Goal: Information Seeking & Learning: Learn about a topic

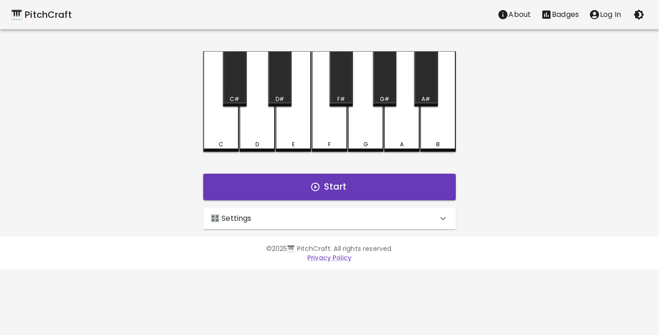
click at [227, 223] on p "🎛️ Settings" at bounding box center [230, 218] width 41 height 11
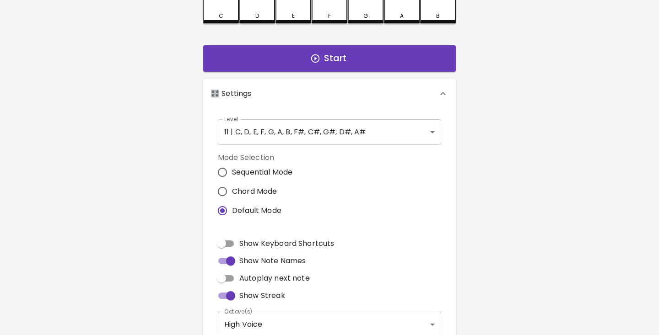
scroll to position [132, 0]
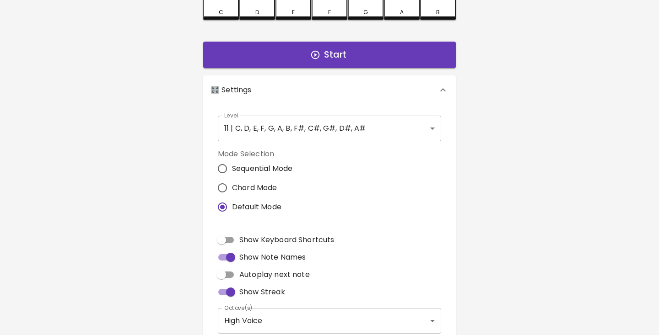
click at [223, 189] on input "Chord Mode" at bounding box center [222, 187] width 19 height 19
radio input "true"
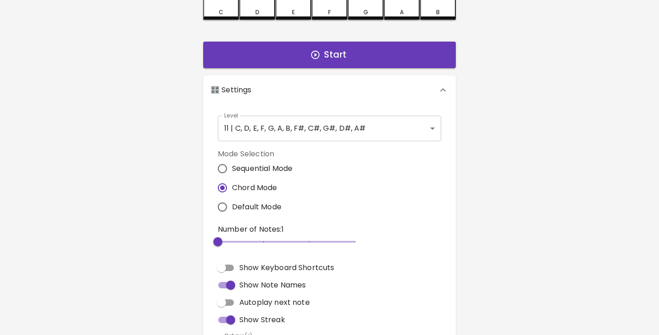
click at [182, 246] on div "🎹 PitchCraft About Badges Log In C C# D D# E F F# G G# A A# B Start 🎛️ Settings…" at bounding box center [329, 139] width 659 height 542
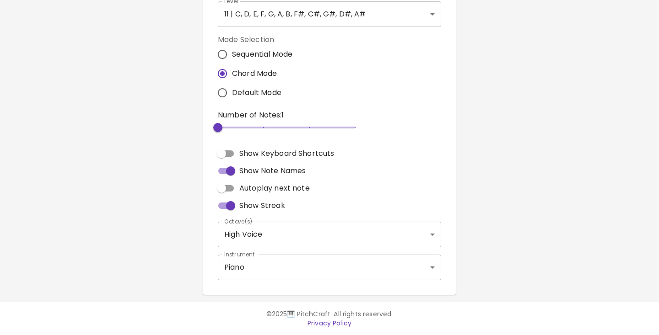
scroll to position [246, 0]
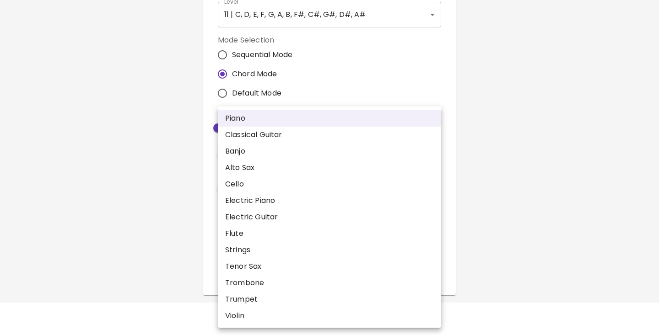
click at [268, 268] on body "🎹 PitchCraft About Badges Log In C C# D D# E F F# G G# A A# B Start 🎛️ Settings…" at bounding box center [329, 45] width 659 height 582
click at [169, 253] on div at bounding box center [329, 167] width 659 height 335
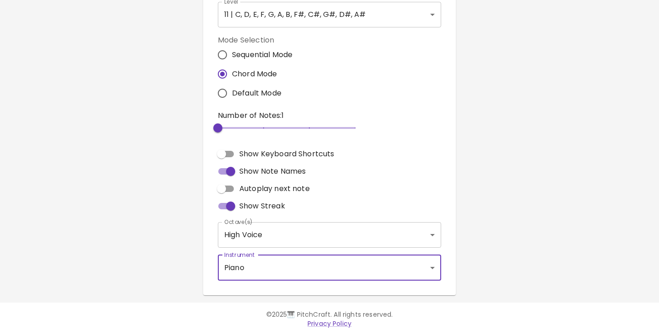
click at [261, 272] on body "🎹 PitchCraft About Badges Log In C C# D D# E F F# G G# A A# B Start 🎛️ Settings…" at bounding box center [329, 45] width 659 height 582
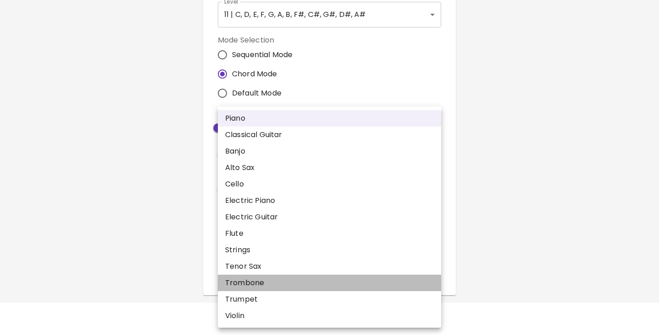
click at [248, 287] on li "Trombone" at bounding box center [329, 283] width 223 height 16
type input "trombone"
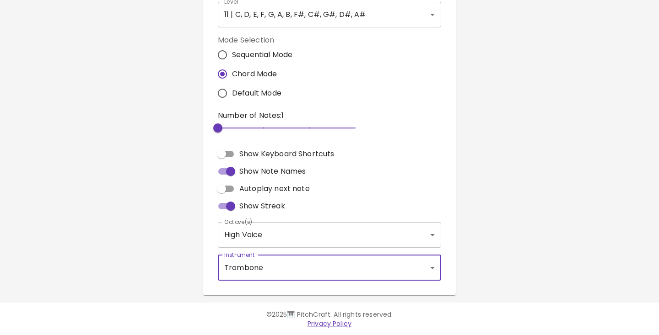
click at [154, 243] on div "🎹 PitchCraft About Badges Log In C C# D D# E F F# G G# A A# B Start 🎛️ Settings…" at bounding box center [329, 25] width 659 height 542
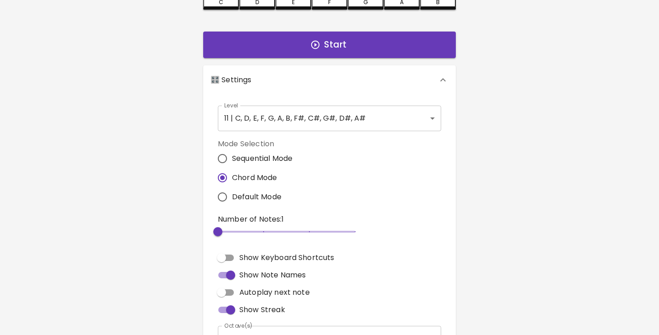
scroll to position [135, 0]
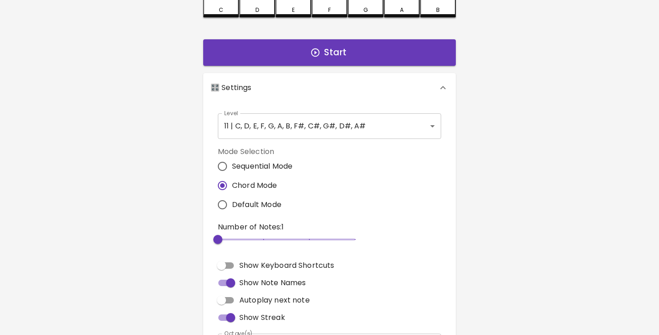
type input "3"
click at [250, 236] on span "2" at bounding box center [286, 240] width 137 height 14
click at [150, 223] on div "🎹 PitchCraft About Badges Log In C C# D D# E F F# G G# A A# B Start 🎛️ Settings…" at bounding box center [329, 136] width 659 height 542
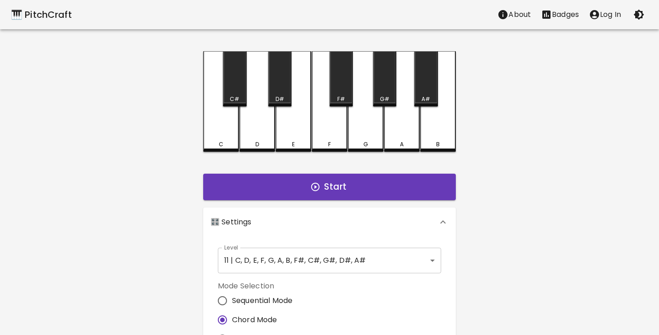
scroll to position [0, 0]
click at [275, 189] on button "Start" at bounding box center [329, 187] width 253 height 27
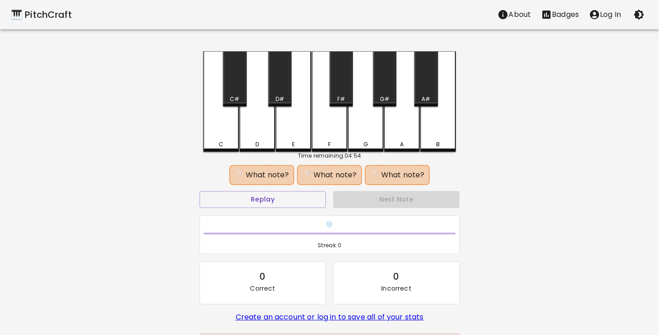
click at [441, 146] on div "B" at bounding box center [438, 144] width 34 height 8
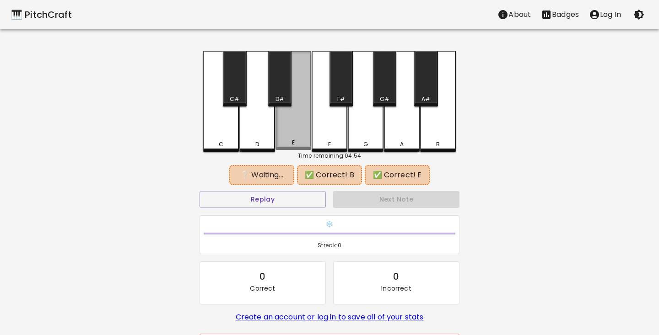
click at [295, 143] on div "E" at bounding box center [293, 143] width 34 height 8
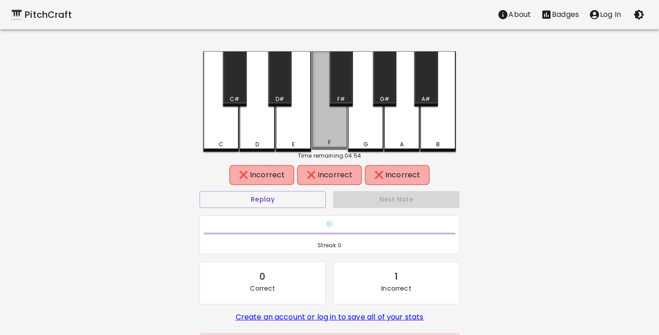
click at [334, 143] on div "F" at bounding box center [330, 143] width 34 height 8
click at [289, 144] on div "E" at bounding box center [293, 144] width 34 height 8
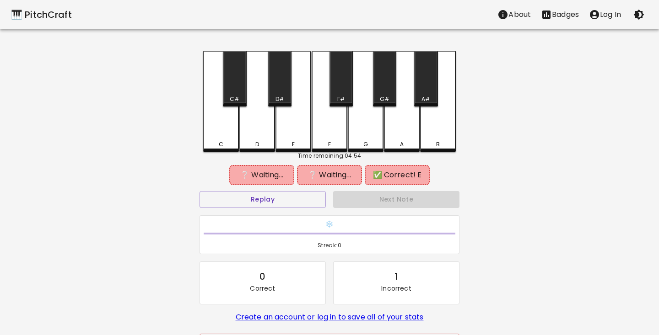
click at [433, 142] on div "B" at bounding box center [438, 144] width 34 height 8
click at [282, 96] on div "D#" at bounding box center [279, 99] width 9 height 8
click at [271, 201] on button "Replay" at bounding box center [263, 199] width 126 height 17
click at [293, 140] on div "E" at bounding box center [293, 101] width 36 height 101
click at [437, 136] on div "B" at bounding box center [438, 101] width 36 height 101
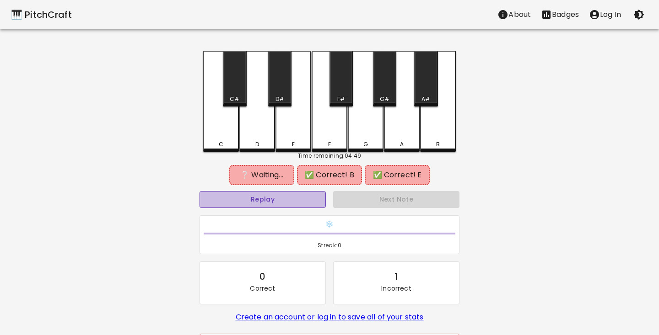
click at [239, 205] on button "Replay" at bounding box center [263, 199] width 126 height 17
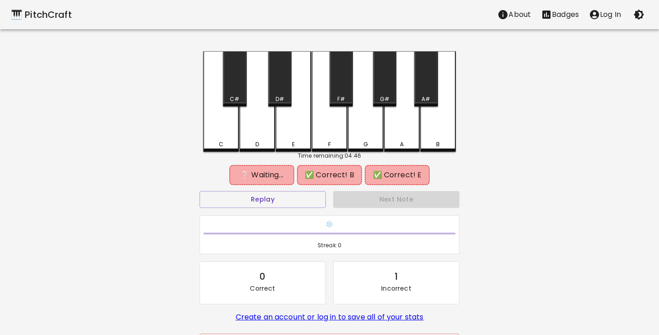
click at [429, 88] on div "A#" at bounding box center [425, 78] width 23 height 55
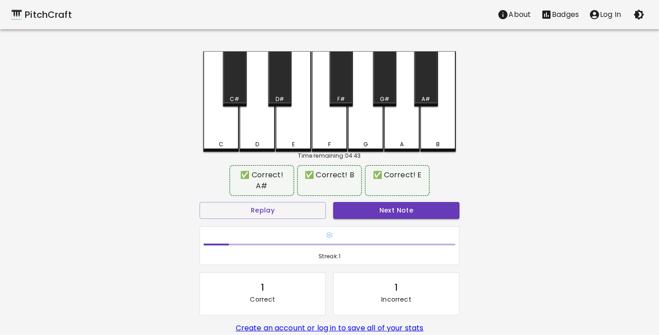
click at [168, 285] on div "🎹 PitchCraft About Badges Log In C C# D D# E F F# G G# A A# B Time remaining: 0…" at bounding box center [329, 187] width 659 height 375
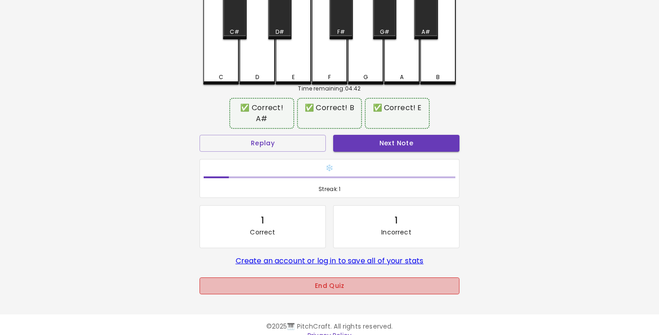
click at [249, 278] on button "End Quiz" at bounding box center [330, 286] width 260 height 17
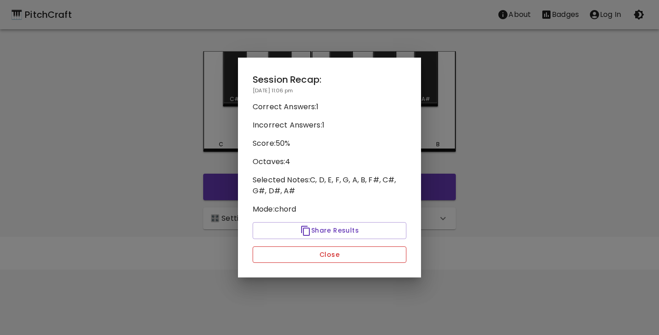
click at [297, 250] on button "Close" at bounding box center [330, 255] width 154 height 17
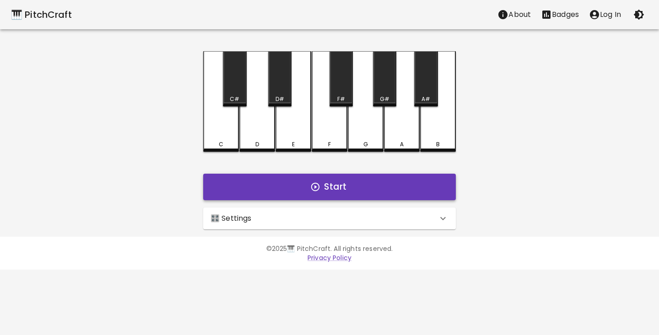
click at [322, 189] on button "Start" at bounding box center [329, 187] width 253 height 27
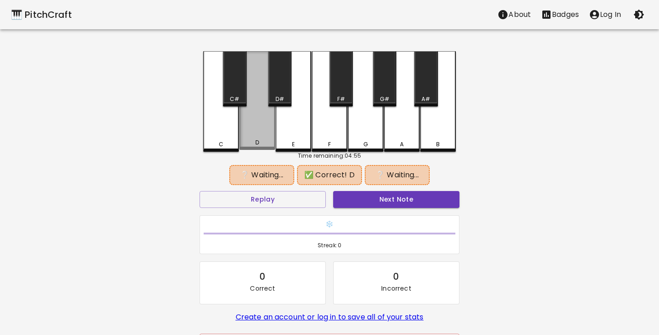
click at [259, 142] on div "D" at bounding box center [257, 143] width 4 height 8
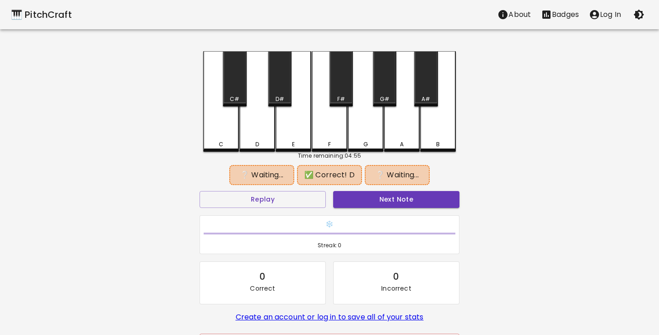
click at [384, 99] on div "G#" at bounding box center [385, 99] width 10 height 8
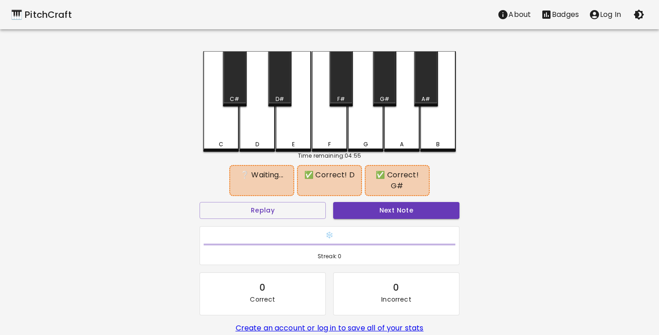
click at [398, 128] on div "A" at bounding box center [402, 101] width 36 height 101
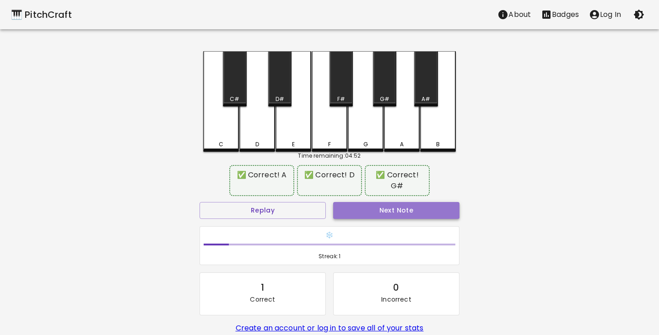
click at [385, 217] on button "Next Note" at bounding box center [396, 210] width 126 height 17
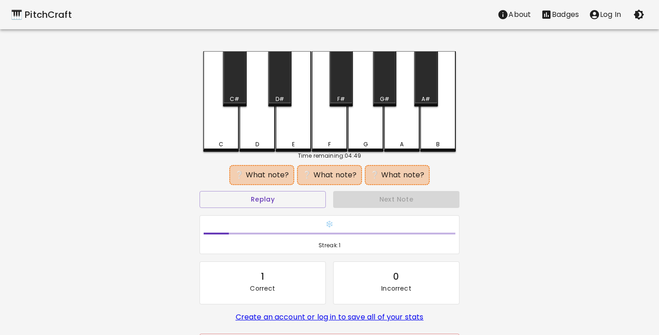
click at [329, 145] on div "F" at bounding box center [329, 144] width 3 height 8
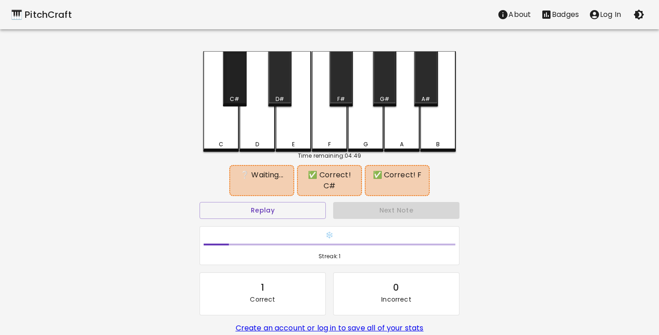
click at [238, 91] on div "C#" at bounding box center [234, 78] width 23 height 55
click at [244, 212] on button "Replay" at bounding box center [263, 210] width 126 height 17
click at [266, 132] on div "D" at bounding box center [257, 101] width 36 height 101
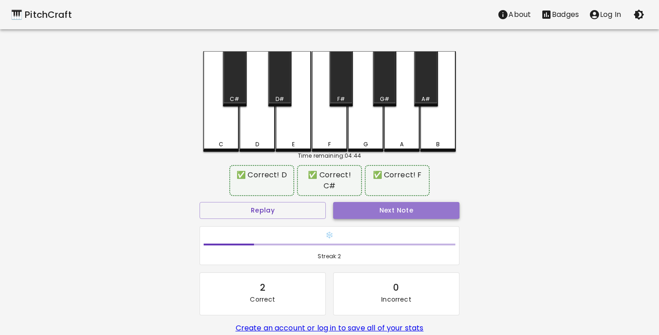
click at [414, 213] on button "Next Note" at bounding box center [396, 210] width 126 height 17
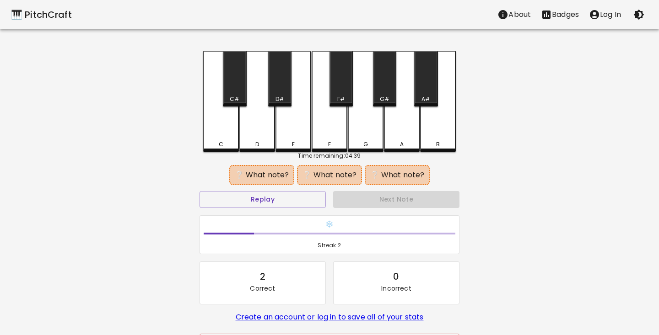
click at [410, 143] on div "A" at bounding box center [402, 144] width 34 height 8
click at [231, 83] on div "C#" at bounding box center [234, 78] width 23 height 55
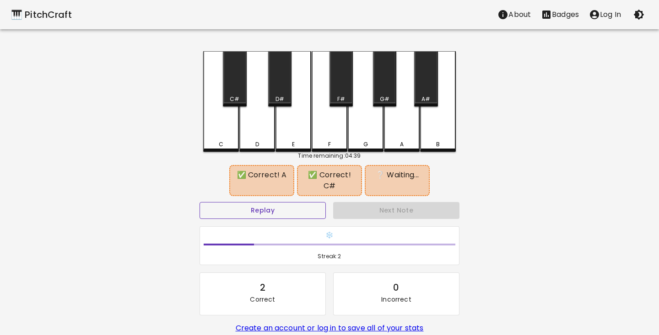
click at [233, 207] on button "Replay" at bounding box center [263, 210] width 126 height 17
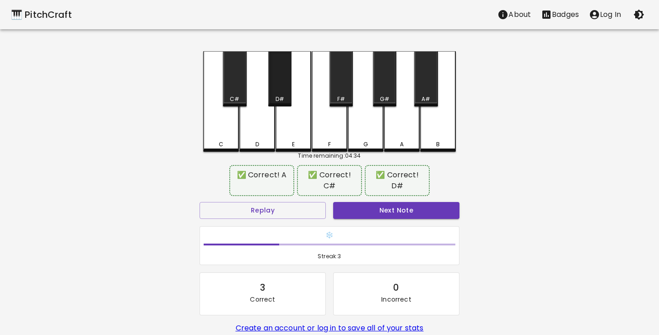
click at [283, 95] on div "D#" at bounding box center [279, 99] width 9 height 8
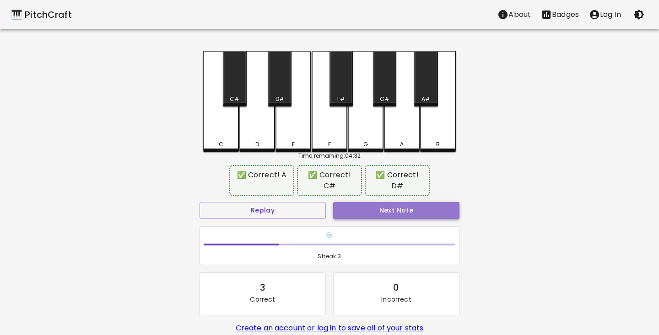
click at [391, 213] on button "Next Note" at bounding box center [396, 210] width 126 height 17
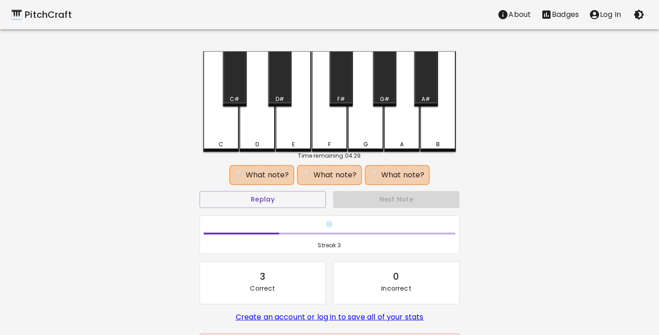
click at [331, 141] on div "F" at bounding box center [330, 144] width 34 height 8
click at [361, 141] on div "G" at bounding box center [366, 144] width 34 height 8
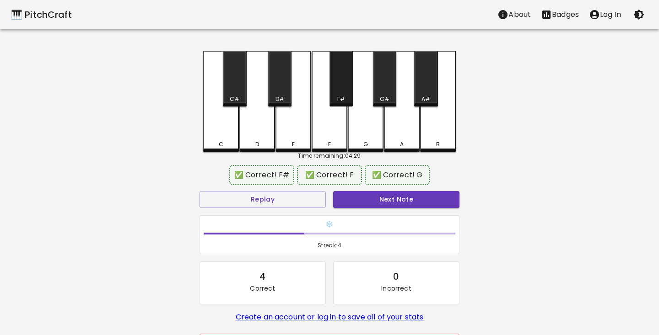
click at [338, 81] on div "F#" at bounding box center [340, 78] width 23 height 55
click at [543, 183] on div "🎹 PitchCraft About Badges Log In C C# D D# E F F# G G# A A# B Time remaining: 0…" at bounding box center [329, 182] width 659 height 364
click at [237, 96] on div "C#" at bounding box center [235, 99] width 10 height 8
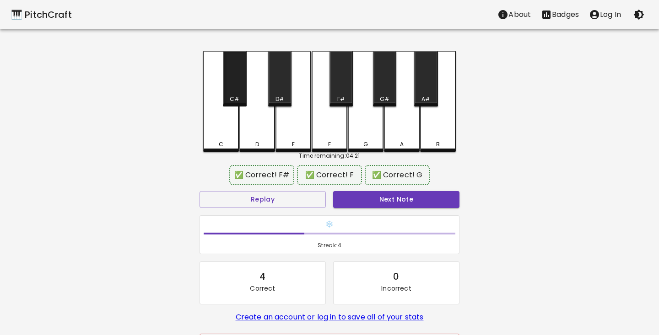
click at [237, 96] on div "C#" at bounding box center [235, 99] width 10 height 8
click at [263, 128] on div "D" at bounding box center [257, 101] width 36 height 101
click at [223, 132] on div "C" at bounding box center [221, 101] width 36 height 101
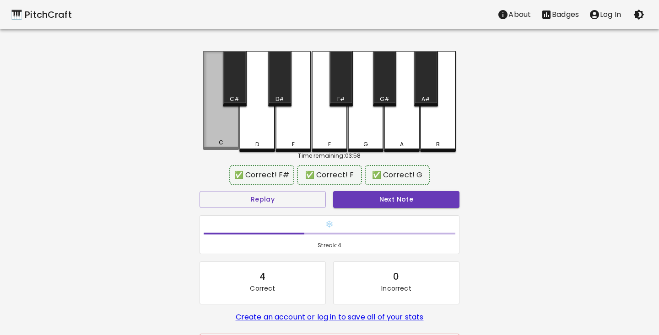
click at [223, 132] on div "C" at bounding box center [221, 100] width 36 height 99
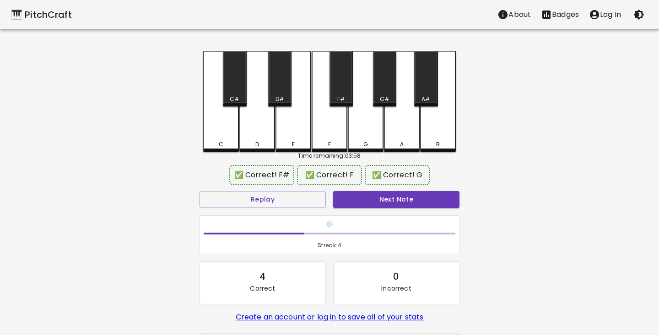
click at [223, 132] on div "C" at bounding box center [221, 101] width 36 height 101
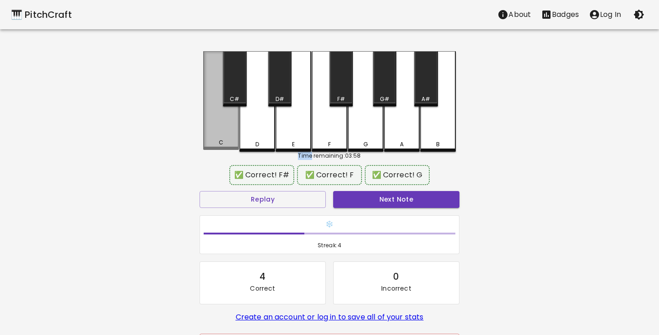
click at [223, 132] on div "C" at bounding box center [221, 100] width 36 height 99
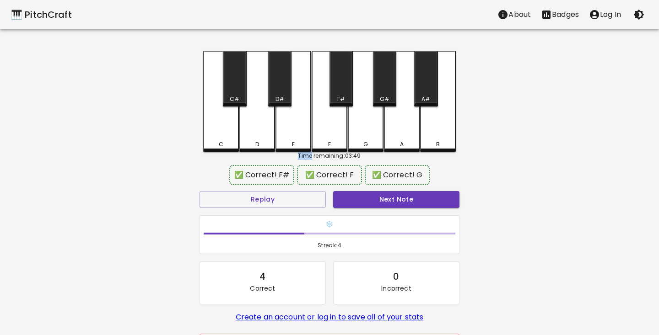
click at [331, 142] on div "F" at bounding box center [329, 144] width 3 height 8
click at [151, 261] on div "🎹 PitchCraft About Badges Log In C C# D D# E F F# G G# A A# B Time remaining: 0…" at bounding box center [329, 182] width 659 height 364
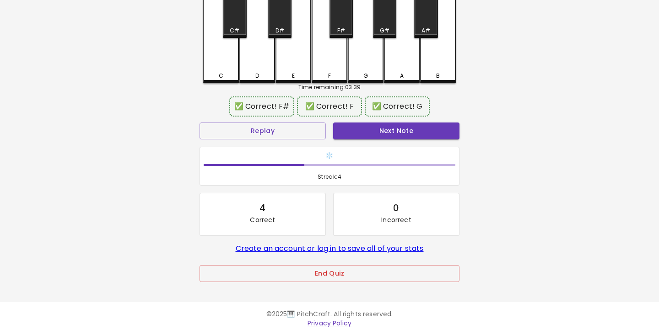
scroll to position [67, 0]
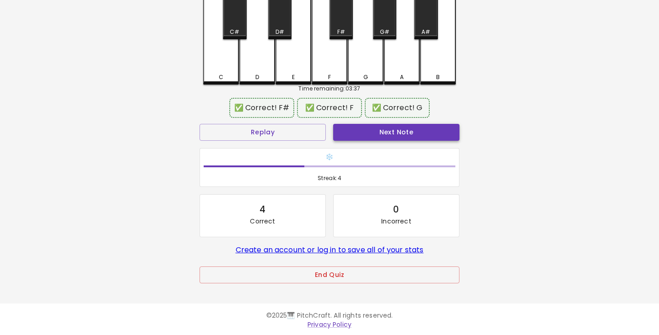
click at [388, 135] on button "Next Note" at bounding box center [396, 132] width 126 height 17
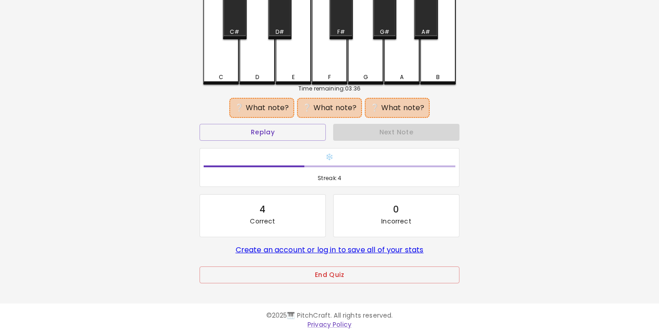
click at [490, 108] on div "🎹 PitchCraft About Badges Log In C C# D D# E F F# G G# A A# B Time remaining: 0…" at bounding box center [329, 115] width 659 height 364
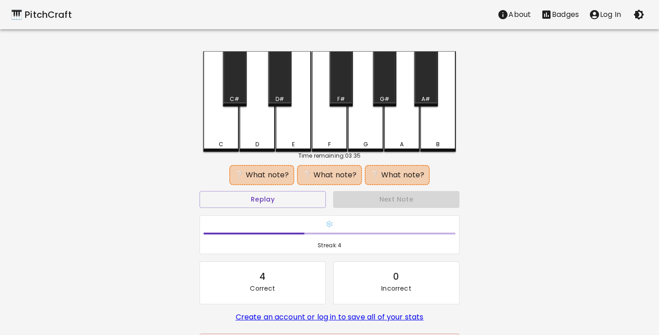
scroll to position [0, 0]
click at [223, 147] on div "C" at bounding box center [221, 101] width 36 height 101
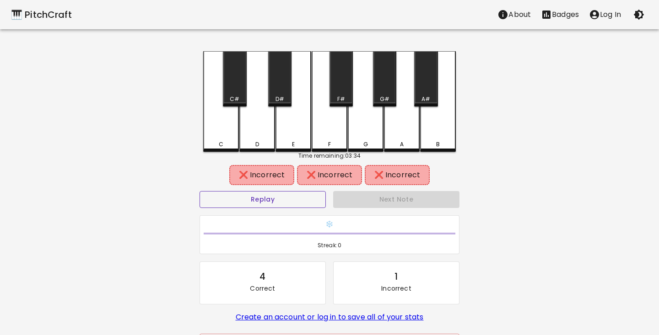
click at [287, 201] on button "Replay" at bounding box center [263, 199] width 126 height 17
click at [256, 141] on div "D" at bounding box center [257, 144] width 4 height 8
click at [363, 140] on div "G" at bounding box center [366, 101] width 36 height 101
click at [243, 208] on div "Replay" at bounding box center [263, 200] width 134 height 24
click at [247, 202] on button "Replay" at bounding box center [263, 199] width 126 height 17
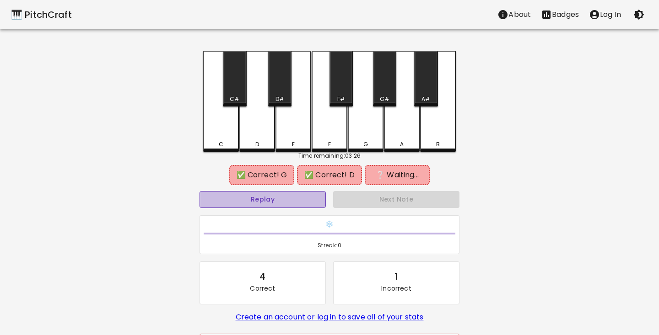
click at [248, 202] on button "Replay" at bounding box center [263, 199] width 126 height 17
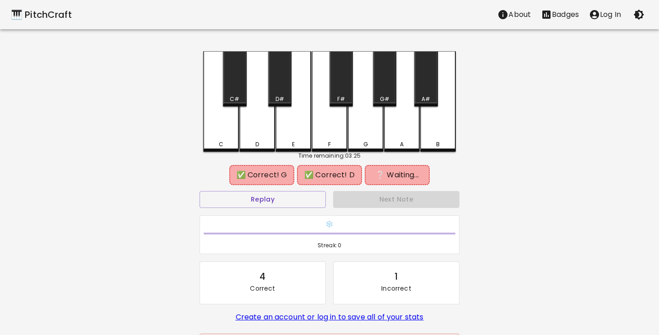
click at [235, 92] on div "C#" at bounding box center [234, 78] width 23 height 55
click at [264, 151] on div "C C# D D# E F F# G G# A A# B" at bounding box center [329, 101] width 253 height 101
click at [289, 142] on div "E" at bounding box center [293, 144] width 34 height 8
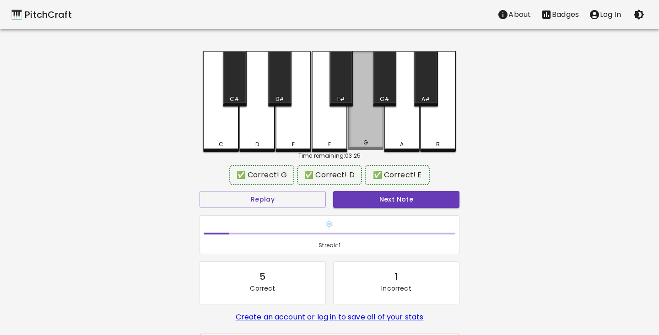
click at [369, 133] on div "G" at bounding box center [366, 100] width 36 height 99
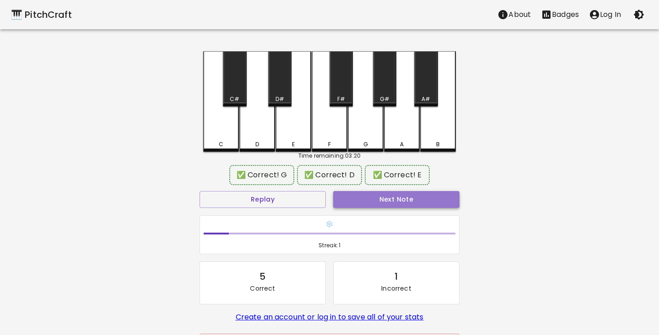
click at [396, 205] on button "Next Note" at bounding box center [396, 199] width 126 height 17
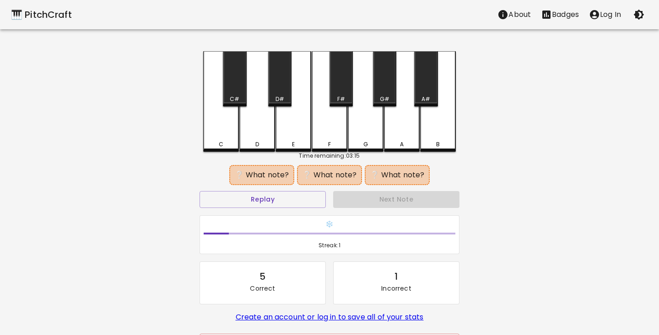
click at [235, 89] on div "C#" at bounding box center [234, 78] width 23 height 55
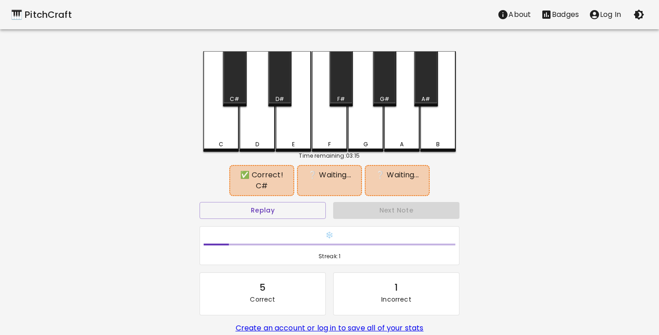
click at [357, 126] on div "G" at bounding box center [366, 101] width 36 height 101
click at [264, 210] on button "Replay" at bounding box center [263, 210] width 126 height 17
click at [265, 210] on button "Replay" at bounding box center [263, 210] width 126 height 17
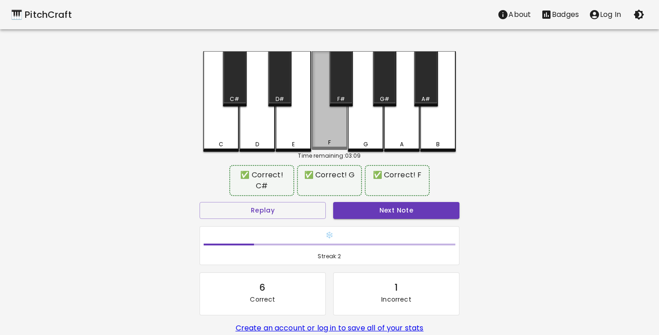
click at [327, 141] on div "F" at bounding box center [330, 143] width 34 height 8
click at [393, 210] on button "Next Note" at bounding box center [396, 210] width 126 height 17
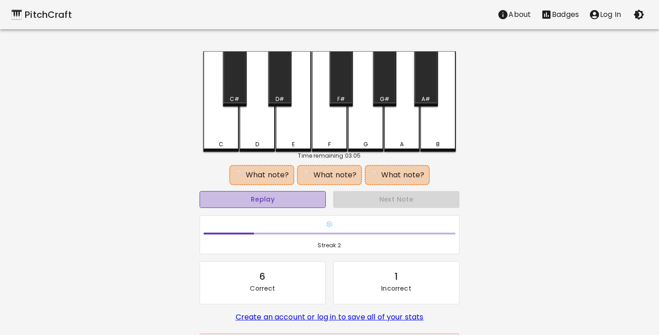
click at [302, 200] on button "Replay" at bounding box center [263, 199] width 126 height 17
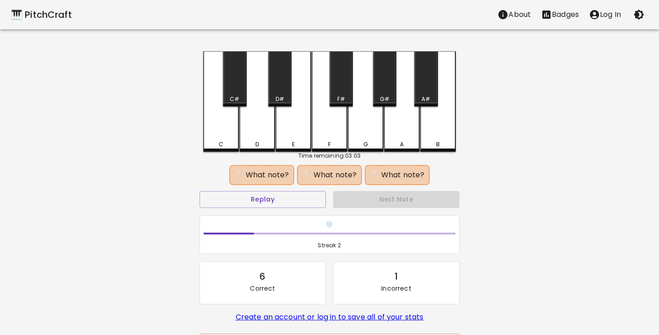
click at [341, 99] on div "F#" at bounding box center [341, 99] width 8 height 8
click at [357, 122] on div "G" at bounding box center [366, 101] width 36 height 101
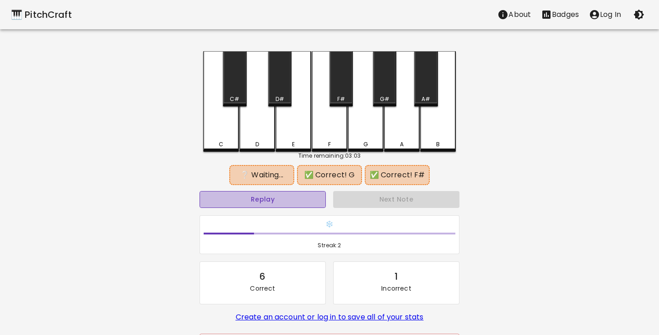
click at [276, 199] on button "Replay" at bounding box center [263, 199] width 126 height 17
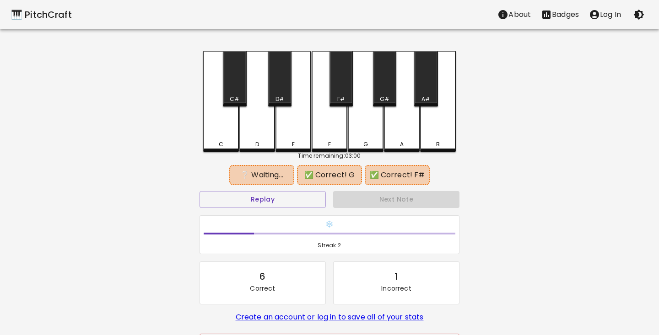
click at [339, 142] on div "F" at bounding box center [330, 144] width 34 height 8
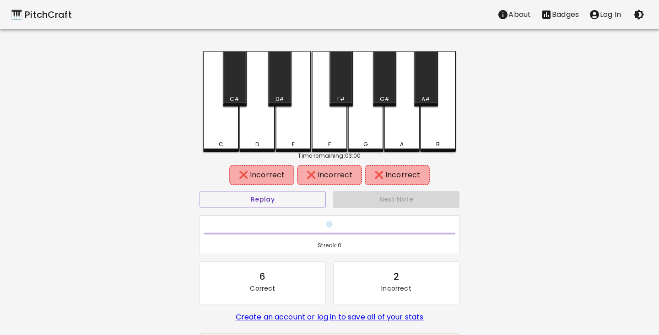
click at [343, 86] on div "F#" at bounding box center [340, 78] width 23 height 55
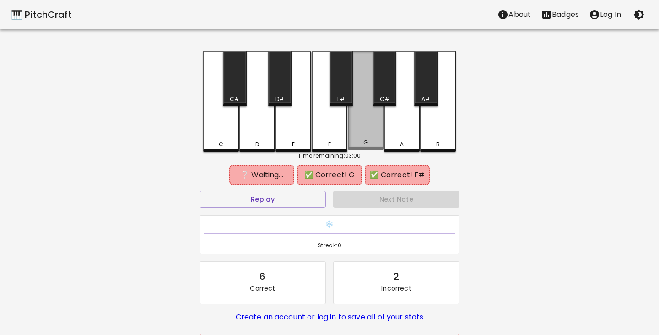
click at [366, 128] on div "G" at bounding box center [366, 100] width 36 height 99
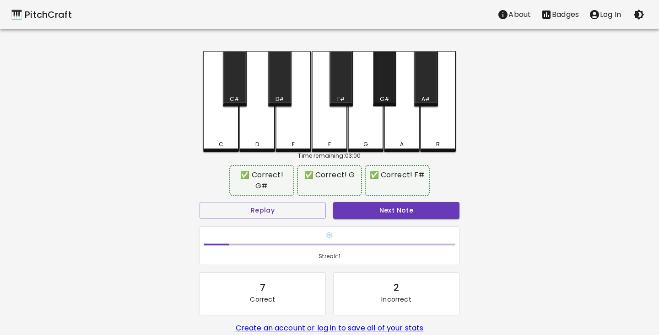
click at [385, 86] on div "G#" at bounding box center [384, 78] width 23 height 55
click at [152, 290] on div "🎹 PitchCraft About Badges Log In C C# D D# E F F# G G# A A# B Time remaining: 0…" at bounding box center [329, 187] width 659 height 375
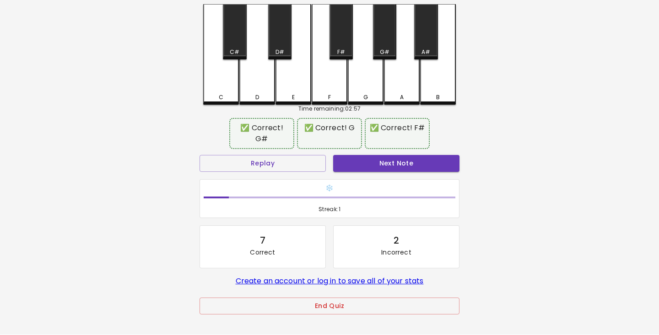
scroll to position [79, 0]
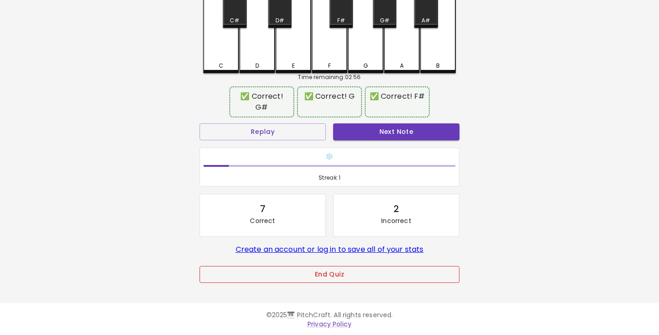
click at [275, 271] on button "End Quiz" at bounding box center [330, 274] width 260 height 17
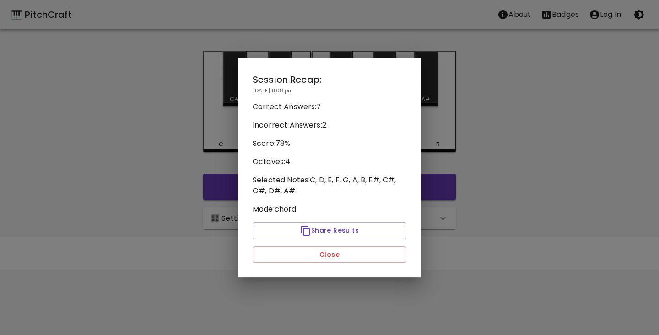
scroll to position [0, 0]
click at [305, 245] on div "Session Recap: [DATE] 11:08 pm Correct Answers: 7 Incorrect Answers: 2 Score: 7…" at bounding box center [329, 168] width 183 height 221
click at [305, 249] on button "Close" at bounding box center [330, 255] width 154 height 17
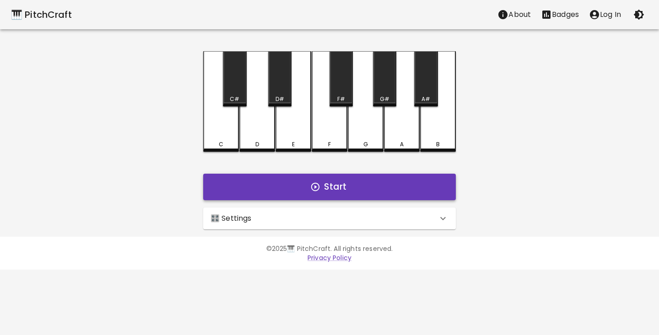
click at [285, 192] on button "Start" at bounding box center [329, 187] width 253 height 27
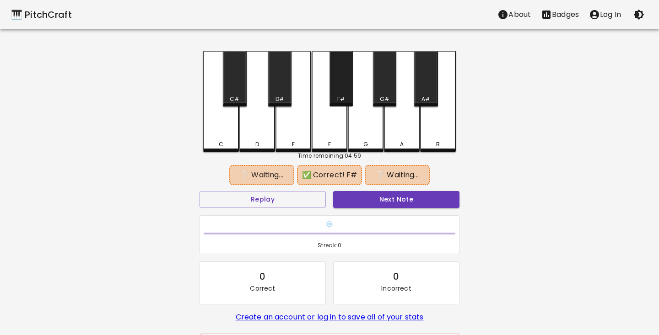
click at [345, 84] on div "F#" at bounding box center [340, 78] width 23 height 55
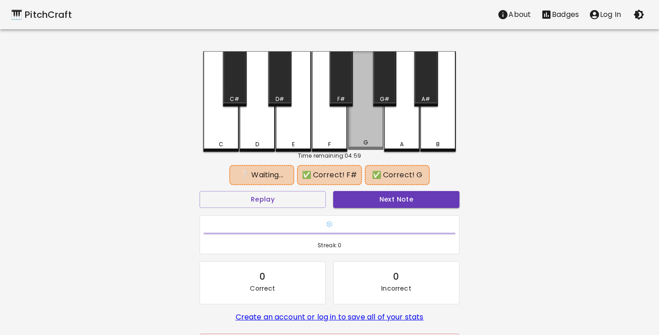
click at [363, 124] on div "G" at bounding box center [366, 100] width 36 height 99
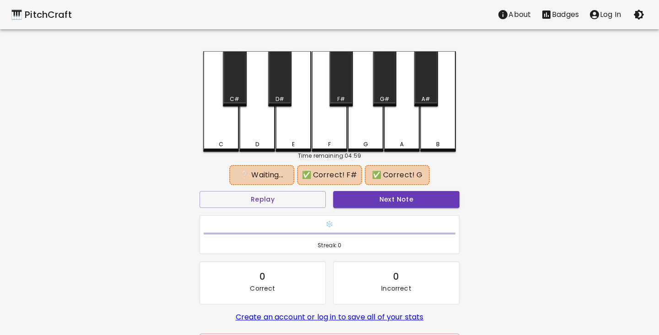
click at [382, 84] on div "G#" at bounding box center [384, 78] width 23 height 55
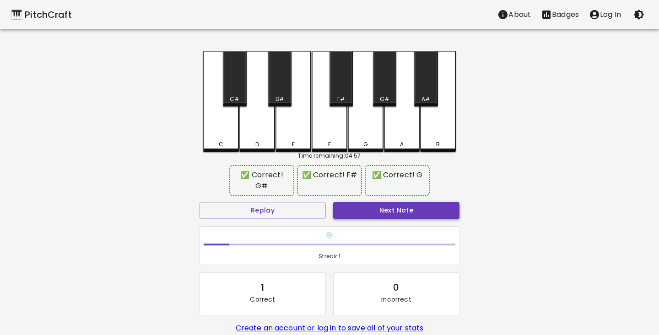
click at [404, 214] on button "Next Note" at bounding box center [396, 210] width 126 height 17
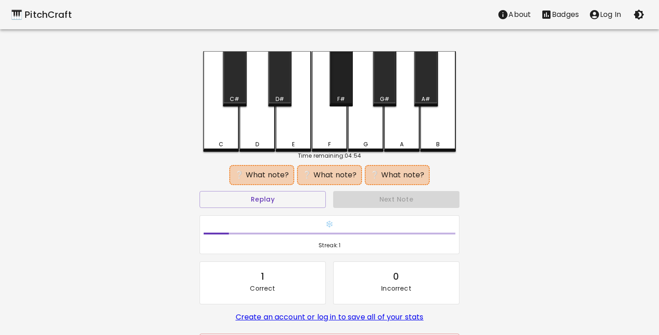
click at [343, 87] on div "F#" at bounding box center [340, 78] width 23 height 55
click at [425, 90] on div "A#" at bounding box center [425, 78] width 23 height 55
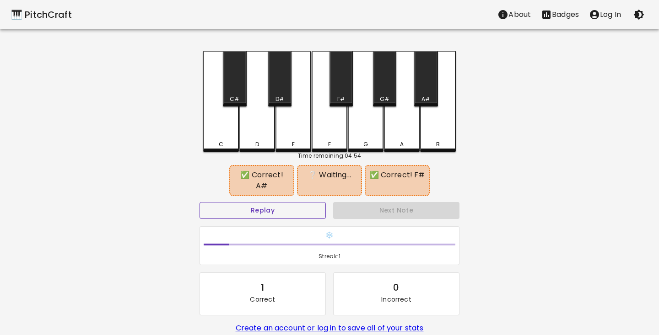
click at [292, 202] on button "Replay" at bounding box center [263, 210] width 126 height 17
click at [293, 203] on button "Replay" at bounding box center [263, 210] width 126 height 17
click at [337, 117] on div "F" at bounding box center [330, 101] width 36 height 101
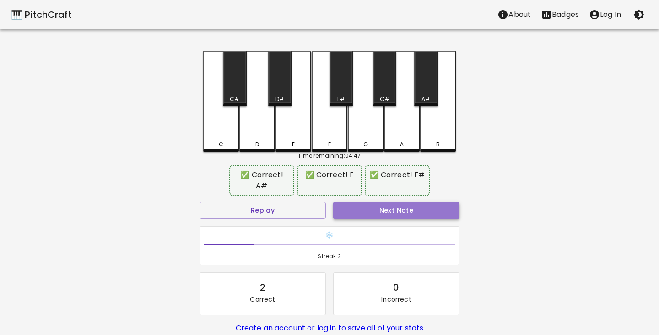
click at [388, 203] on button "Next Note" at bounding box center [396, 210] width 126 height 17
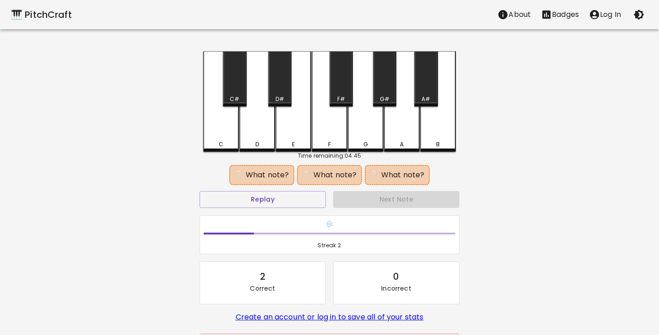
click at [331, 137] on div "F" at bounding box center [330, 101] width 36 height 101
click at [438, 136] on div "B" at bounding box center [438, 101] width 36 height 101
click at [282, 197] on button "Replay" at bounding box center [263, 199] width 126 height 17
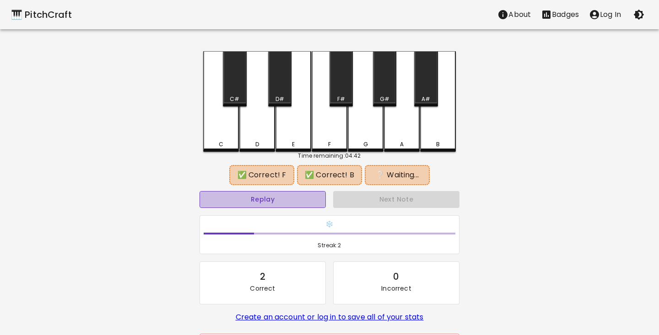
click at [284, 197] on button "Replay" at bounding box center [263, 199] width 126 height 17
click at [284, 196] on button "Replay" at bounding box center [263, 199] width 126 height 17
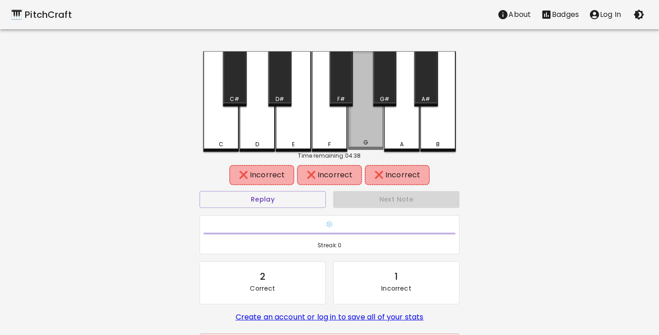
click at [369, 104] on div "G" at bounding box center [366, 100] width 36 height 99
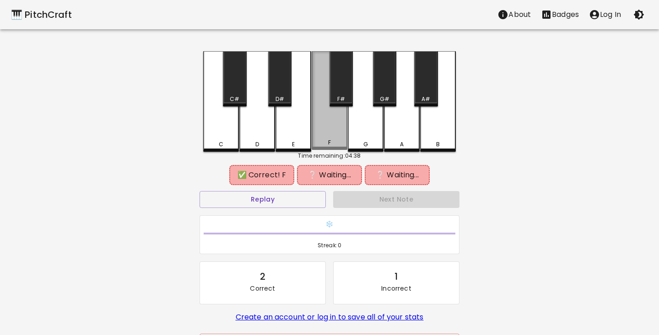
click at [325, 140] on div "F" at bounding box center [330, 100] width 36 height 99
click at [337, 98] on div "F#" at bounding box center [341, 99] width 8 height 8
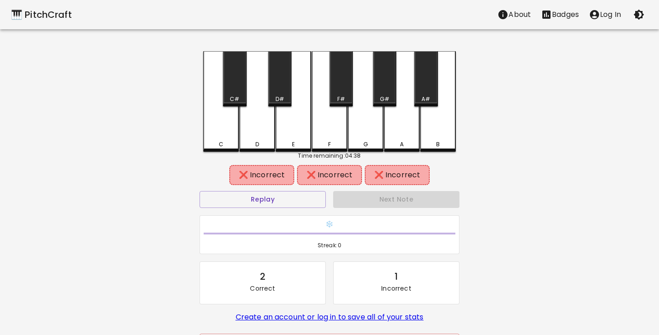
click at [270, 185] on div "❌ Incorrect ❌ Incorrect ❌ Incorrect" at bounding box center [330, 175] width 260 height 23
click at [270, 198] on button "Replay" at bounding box center [263, 199] width 126 height 17
click at [416, 135] on div "A" at bounding box center [402, 101] width 36 height 101
click at [432, 86] on div "A#" at bounding box center [425, 78] width 23 height 55
click at [435, 118] on div "B" at bounding box center [438, 101] width 36 height 101
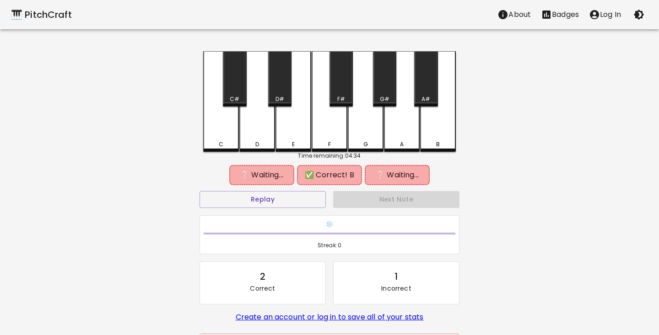
click at [335, 130] on div "F" at bounding box center [330, 101] width 36 height 101
click at [283, 197] on button "Replay" at bounding box center [263, 199] width 126 height 17
click at [294, 148] on div "E" at bounding box center [293, 101] width 36 height 101
click at [283, 85] on div "D#" at bounding box center [279, 78] width 23 height 55
click at [337, 85] on div "F#" at bounding box center [340, 78] width 23 height 55
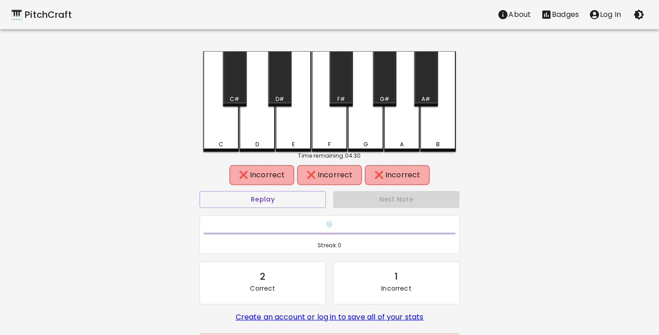
click at [443, 135] on div "B" at bounding box center [438, 101] width 36 height 101
click at [282, 203] on button "Replay" at bounding box center [263, 199] width 126 height 17
click at [334, 142] on div "F" at bounding box center [330, 144] width 34 height 8
click at [334, 97] on div "F#" at bounding box center [341, 99] width 22 height 8
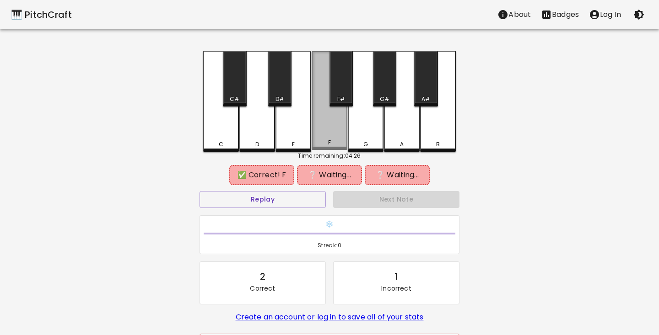
click at [334, 133] on div "F" at bounding box center [330, 100] width 36 height 99
click at [431, 132] on div "B" at bounding box center [438, 101] width 36 height 101
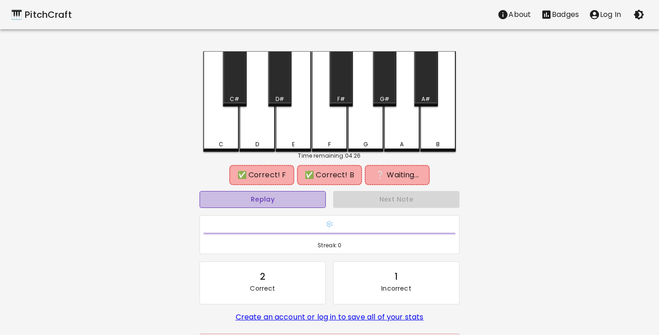
click at [278, 201] on button "Replay" at bounding box center [263, 199] width 126 height 17
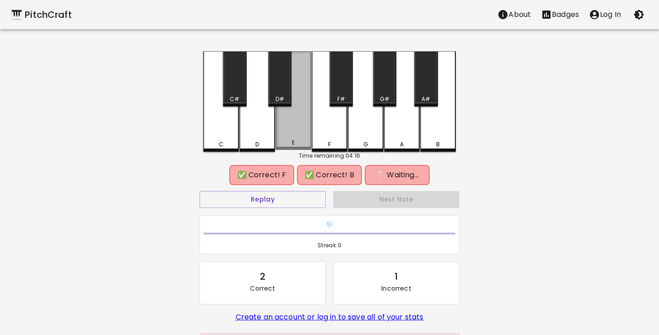
click at [284, 142] on div "E" at bounding box center [293, 143] width 34 height 8
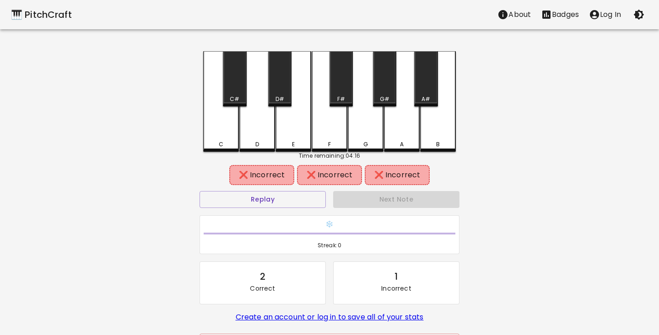
click at [278, 103] on div "D#" at bounding box center [279, 78] width 23 height 55
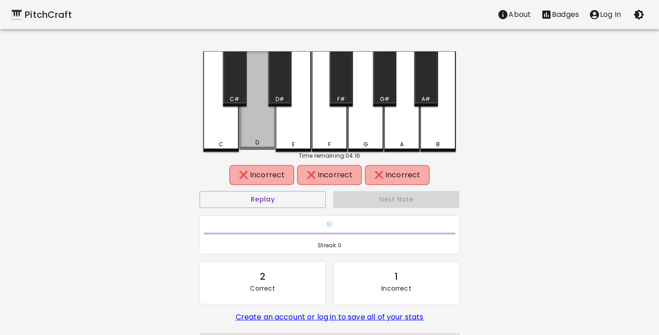
click at [253, 128] on div "D" at bounding box center [257, 100] width 36 height 99
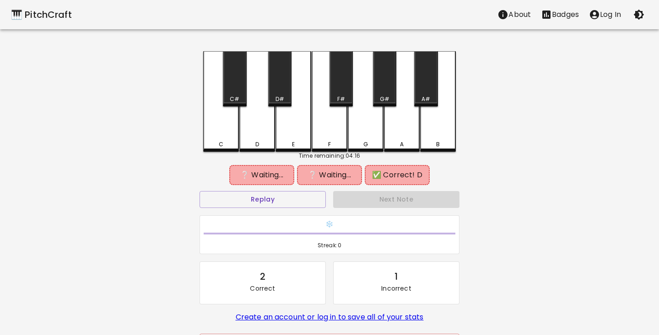
click at [441, 135] on div "B" at bounding box center [438, 101] width 36 height 101
click at [290, 199] on button "Replay" at bounding box center [263, 199] width 126 height 17
click at [346, 96] on div "F#" at bounding box center [341, 99] width 22 height 8
click at [512, 183] on div "🎹 PitchCraft About Badges Log In C C# D D# E F F# G G# A A# B Time remaining: 0…" at bounding box center [329, 182] width 659 height 364
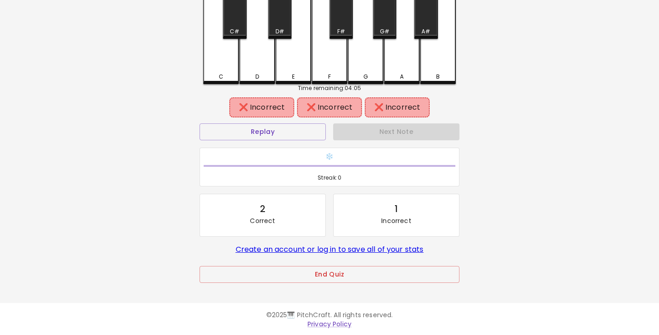
scroll to position [67, 0]
click at [399, 275] on button "End Quiz" at bounding box center [330, 275] width 260 height 17
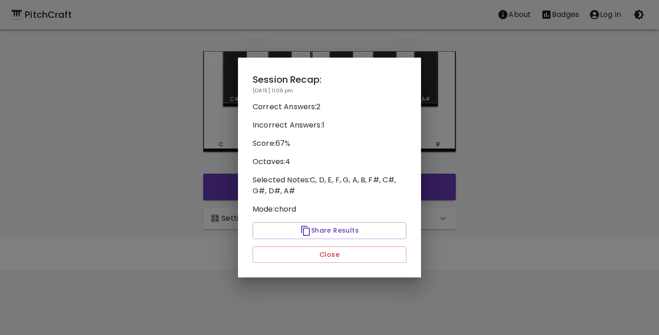
click at [339, 246] on div "Session Recap: [DATE] 11:09 pm Correct Answers: 2 Incorrect Answers: 1 Score: 6…" at bounding box center [329, 168] width 183 height 221
click at [339, 263] on div "Session Recap: [DATE] 11:09 pm Correct Answers: 2 Incorrect Answers: 1 Score: 6…" at bounding box center [329, 168] width 183 height 221
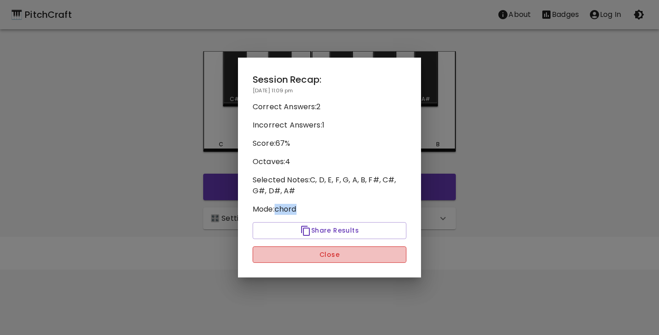
click at [340, 258] on button "Close" at bounding box center [330, 255] width 154 height 17
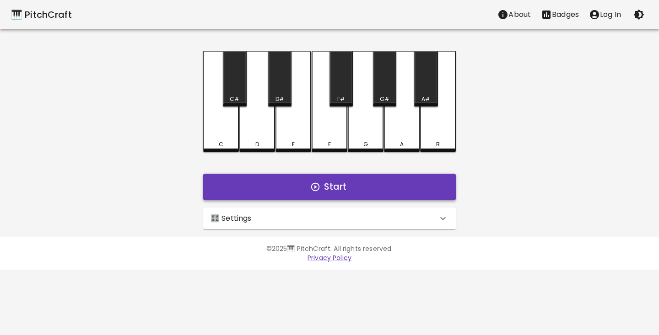
click at [351, 191] on button "Start" at bounding box center [329, 187] width 253 height 27
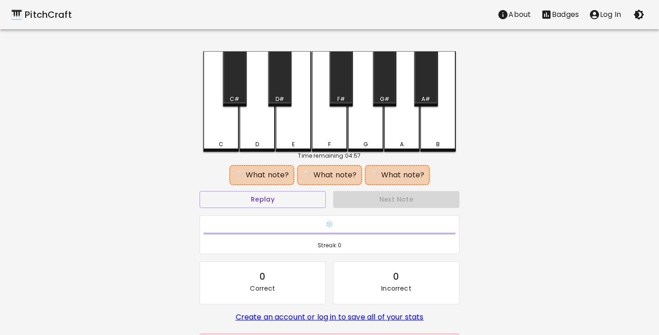
click at [233, 88] on div "C#" at bounding box center [234, 78] width 23 height 55
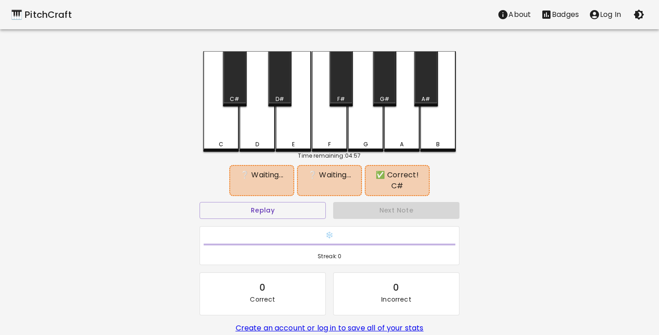
click at [297, 117] on div "E" at bounding box center [293, 101] width 36 height 101
click at [259, 212] on button "Replay" at bounding box center [263, 210] width 126 height 17
click at [277, 78] on div "D#" at bounding box center [279, 78] width 23 height 55
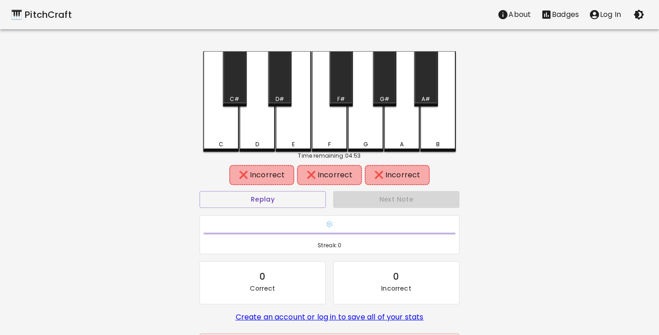
click at [262, 141] on div "D" at bounding box center [257, 144] width 34 height 8
click at [289, 141] on div "E" at bounding box center [293, 144] width 34 height 8
click at [231, 97] on div "C#" at bounding box center [235, 99] width 10 height 8
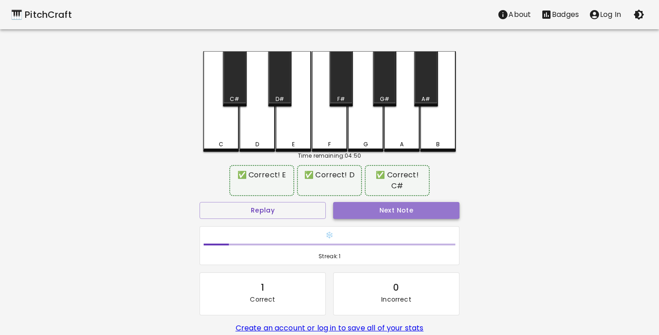
click at [378, 211] on button "Next Note" at bounding box center [396, 210] width 126 height 17
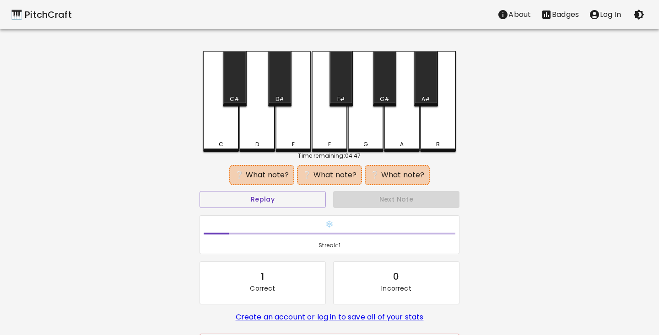
click at [441, 145] on div "B" at bounding box center [438, 144] width 34 height 8
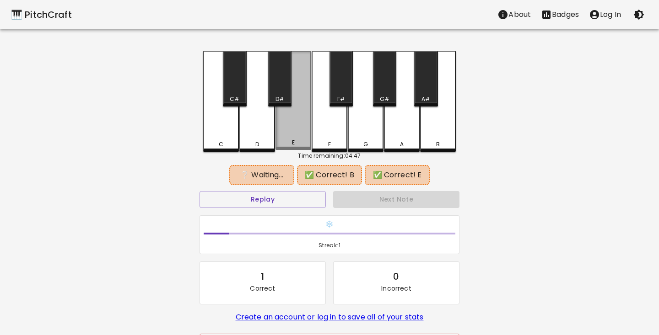
click at [287, 146] on div "E" at bounding box center [293, 143] width 34 height 8
click at [255, 200] on button "Replay" at bounding box center [263, 199] width 126 height 17
click at [256, 200] on button "Replay" at bounding box center [263, 199] width 126 height 17
click at [242, 65] on div "C#" at bounding box center [234, 78] width 23 height 55
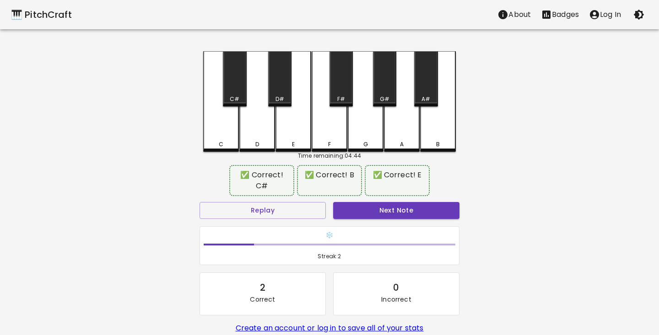
click at [165, 275] on div "🎹 PitchCraft About Badges Log In C C# D D# E F F# G G# A A# B Time remaining: 0…" at bounding box center [329, 187] width 659 height 375
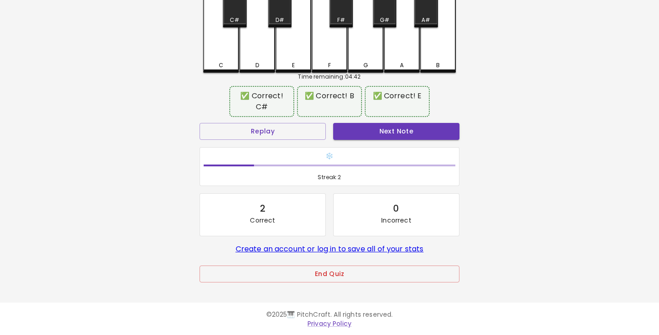
scroll to position [78, 0]
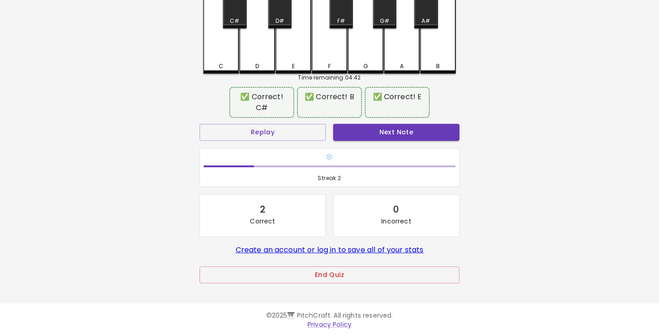
click at [266, 285] on div "End Quiz" at bounding box center [330, 282] width 260 height 30
click at [270, 278] on button "End Quiz" at bounding box center [330, 275] width 260 height 17
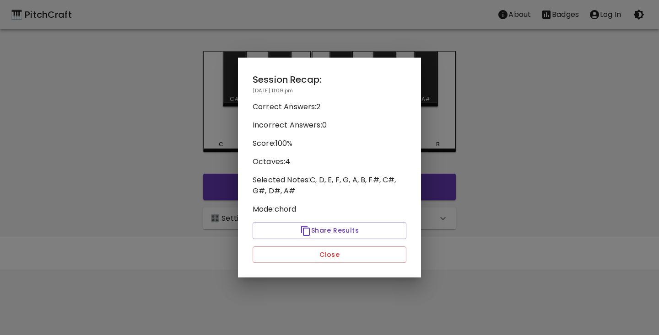
scroll to position [0, 0]
click at [304, 253] on button "Close" at bounding box center [330, 255] width 154 height 17
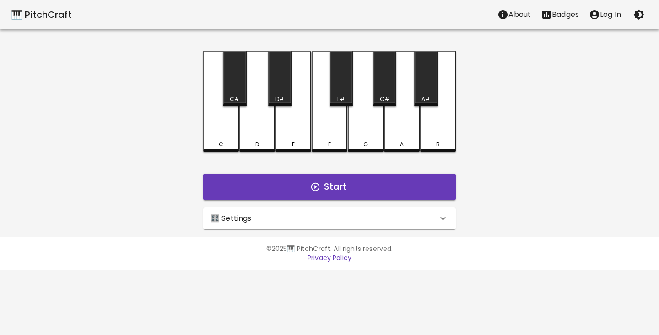
click at [311, 223] on div "🎛️ Settings" at bounding box center [323, 218] width 227 height 11
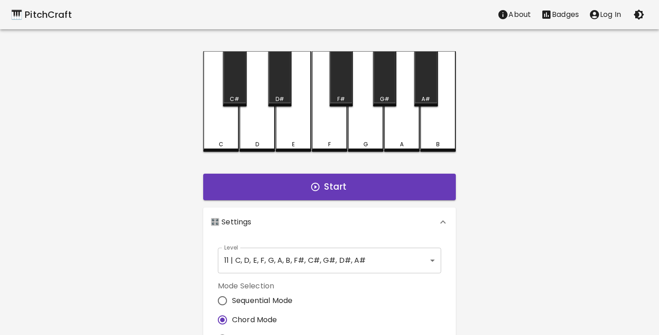
click at [162, 302] on div "🎹 PitchCraft About Badges Log In C C# D D# E F F# G G# A A# B Start 🎛️ Settings…" at bounding box center [329, 271] width 659 height 542
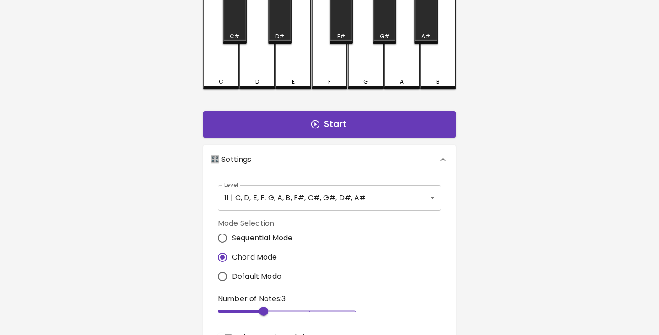
scroll to position [99, 0]
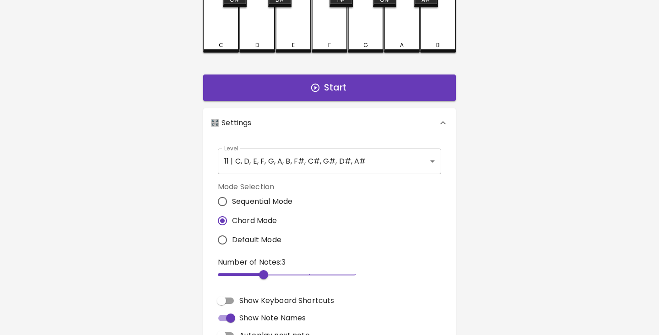
type input "2"
click at [219, 275] on span at bounding box center [218, 275] width 1 height 3
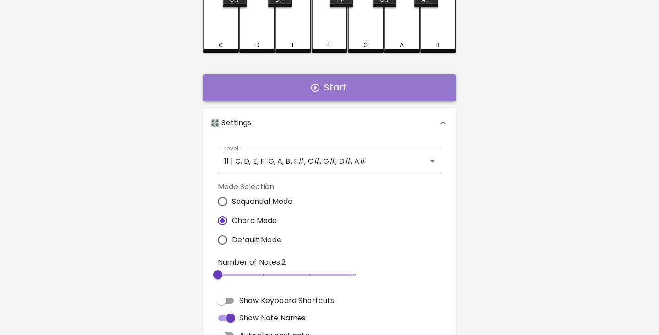
click at [335, 78] on button "Start" at bounding box center [329, 88] width 253 height 27
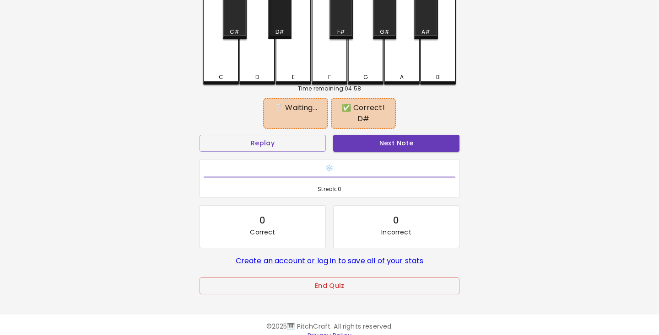
click at [278, 27] on div "D#" at bounding box center [279, 11] width 23 height 55
click at [420, 20] on div "A#" at bounding box center [425, 11] width 23 height 55
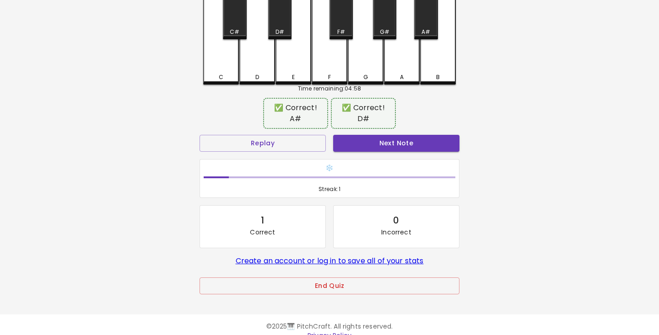
click at [134, 119] on div "🎹 PitchCraft About Badges Log In C C# D D# E F F# G G# A A# B Time remaining: 0…" at bounding box center [329, 120] width 659 height 375
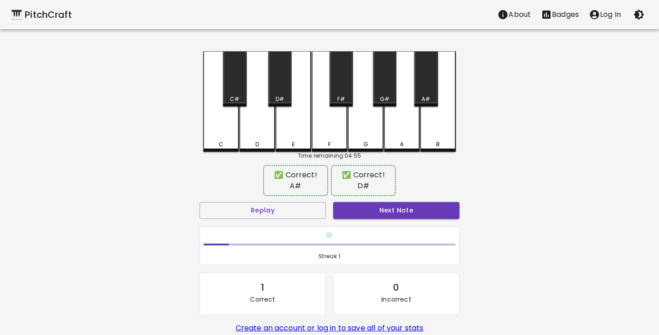
scroll to position [0, 0]
click at [415, 202] on button "Next Note" at bounding box center [396, 210] width 126 height 17
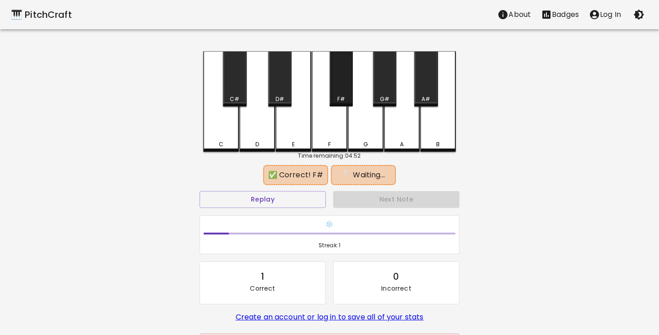
click at [338, 97] on div "F#" at bounding box center [341, 99] width 8 height 8
click at [437, 135] on div "B" at bounding box center [438, 101] width 36 height 101
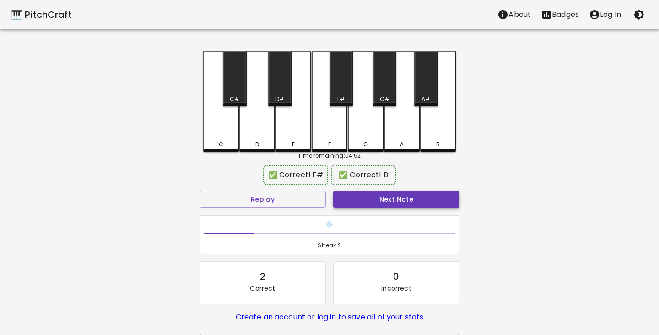
click at [393, 203] on button "Next Note" at bounding box center [396, 199] width 126 height 17
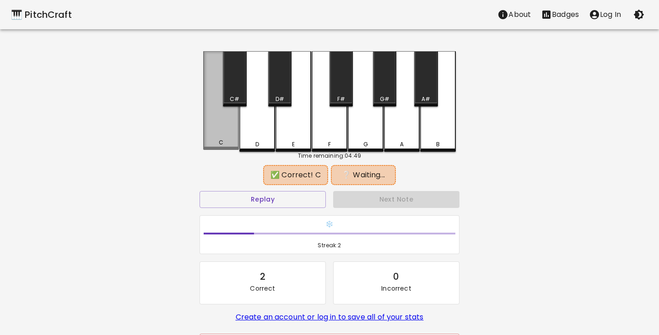
click at [220, 135] on div "C" at bounding box center [221, 100] width 36 height 99
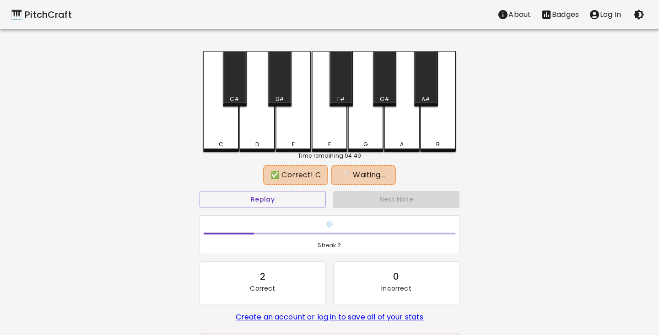
click at [442, 124] on div "B" at bounding box center [438, 101] width 36 height 101
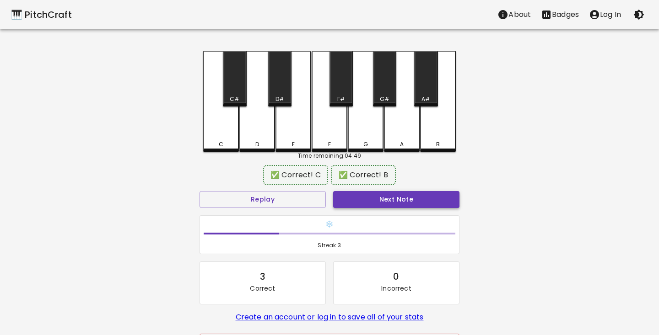
click at [394, 200] on button "Next Note" at bounding box center [396, 199] width 126 height 17
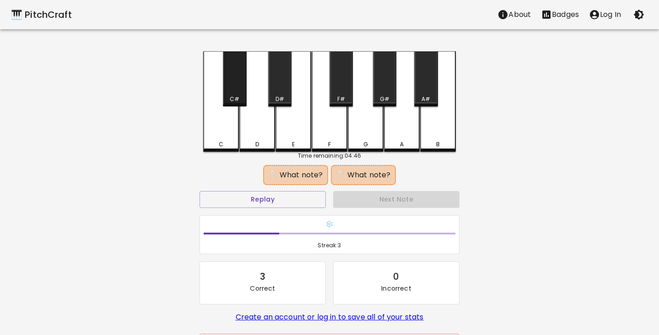
click at [230, 92] on div "C#" at bounding box center [234, 78] width 23 height 55
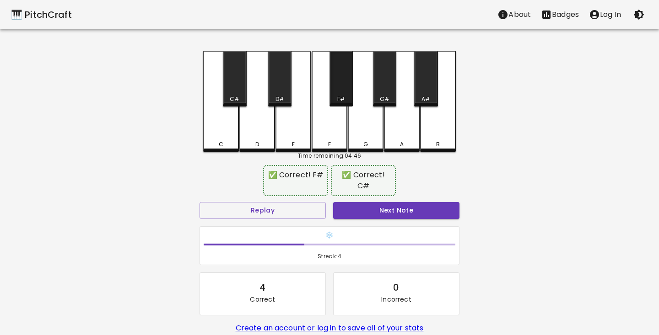
click at [343, 97] on div "F#" at bounding box center [341, 99] width 8 height 8
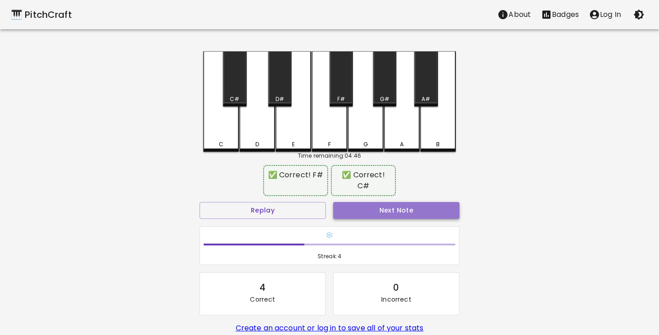
click at [383, 213] on button "Next Note" at bounding box center [396, 210] width 126 height 17
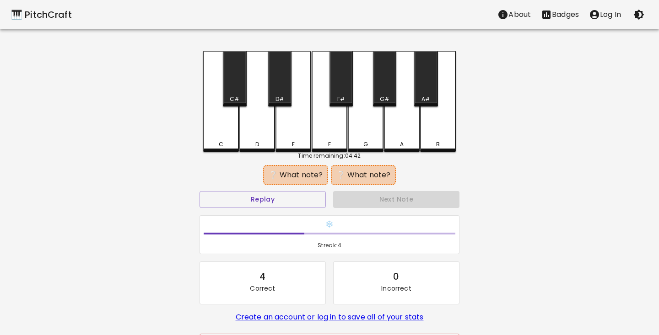
click at [218, 139] on div "C" at bounding box center [221, 101] width 36 height 101
click at [384, 97] on div "G#" at bounding box center [385, 99] width 10 height 8
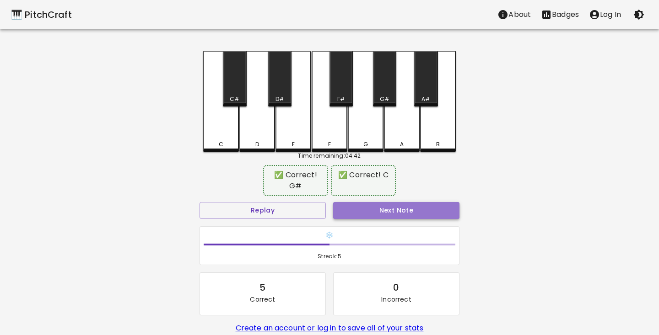
click at [401, 209] on button "Next Note" at bounding box center [396, 210] width 126 height 17
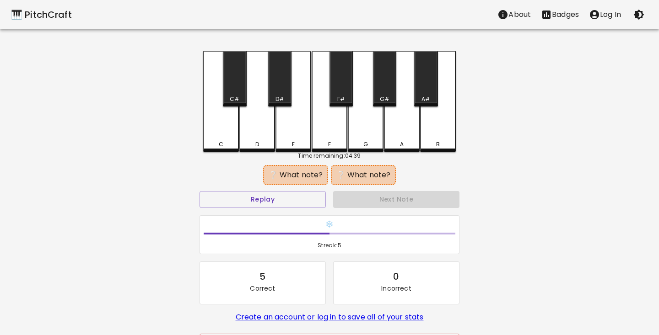
click at [446, 147] on div "B" at bounding box center [438, 101] width 36 height 101
click at [280, 95] on div "D#" at bounding box center [279, 99] width 9 height 8
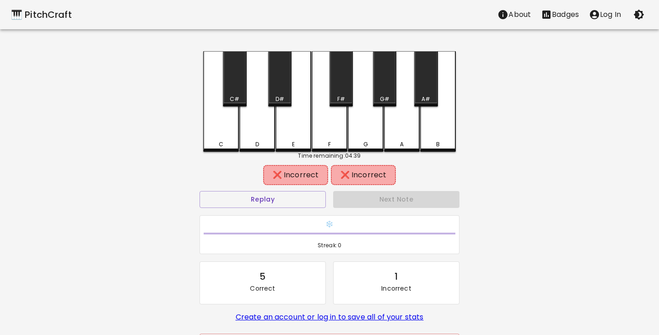
click at [439, 139] on div "B" at bounding box center [438, 101] width 36 height 101
click at [305, 138] on div "E" at bounding box center [293, 101] width 36 height 101
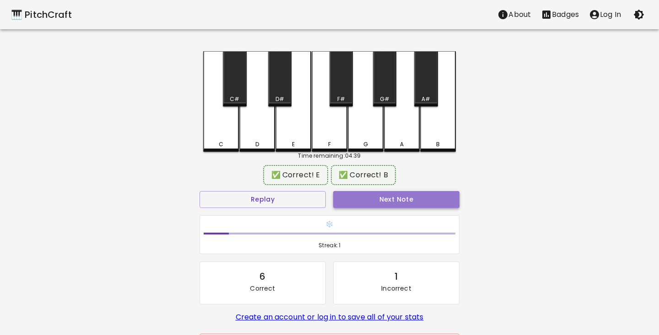
click at [416, 203] on button "Next Note" at bounding box center [396, 199] width 126 height 17
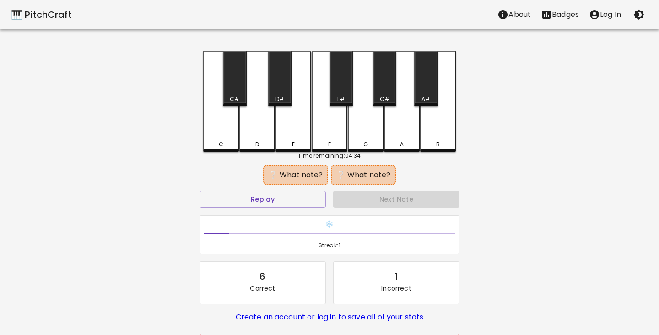
drag, startPoint x: 291, startPoint y: 135, endPoint x: 326, endPoint y: 135, distance: 35.7
click at [291, 135] on div "E" at bounding box center [293, 101] width 36 height 101
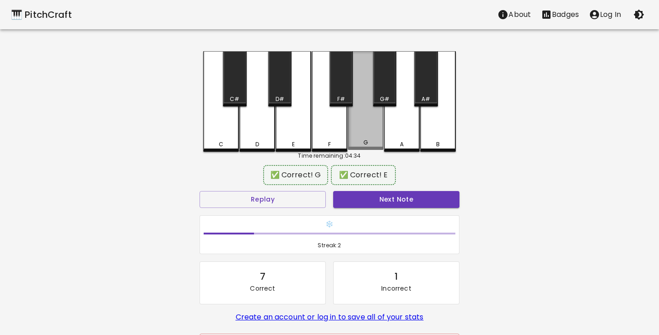
click at [374, 136] on div "G" at bounding box center [366, 100] width 36 height 99
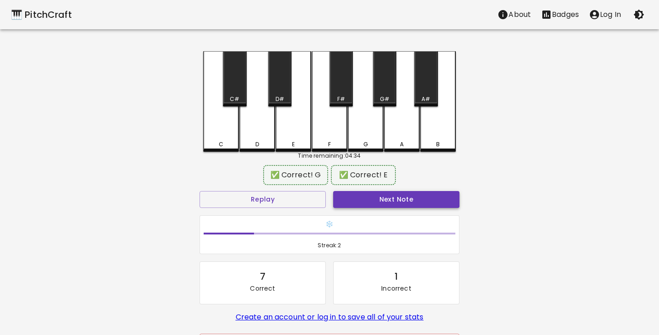
click at [385, 199] on button "Next Note" at bounding box center [396, 199] width 126 height 17
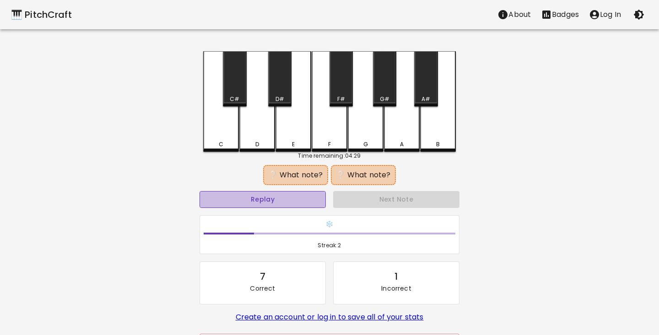
click at [308, 202] on button "Replay" at bounding box center [263, 199] width 126 height 17
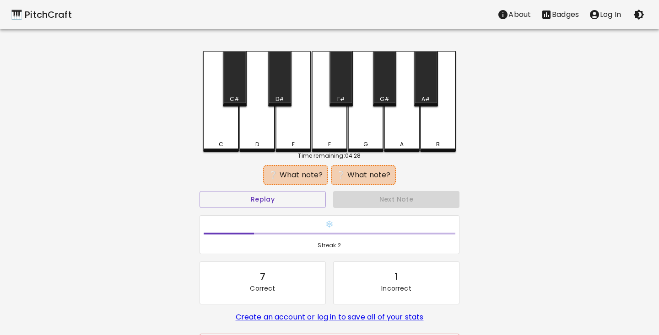
click at [402, 133] on div "A" at bounding box center [402, 101] width 36 height 101
click at [430, 91] on div "A#" at bounding box center [425, 78] width 23 height 55
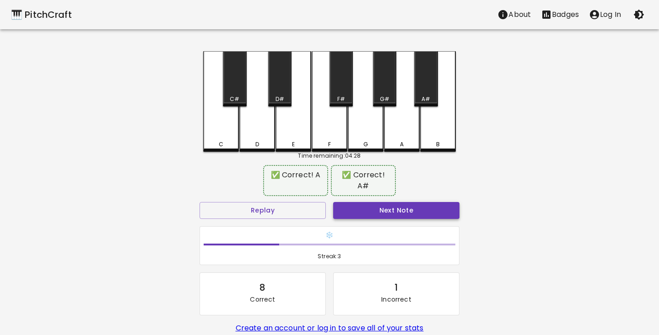
click at [414, 202] on button "Next Note" at bounding box center [396, 210] width 126 height 17
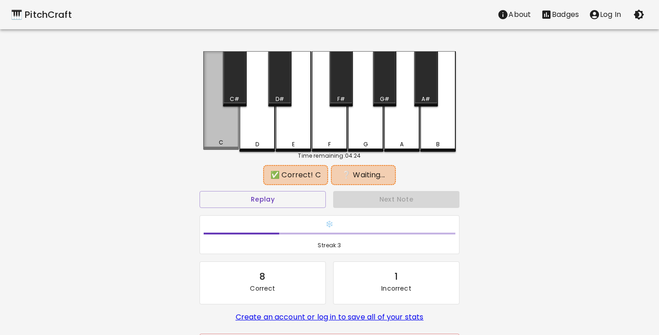
click at [215, 140] on div "C" at bounding box center [221, 143] width 34 height 8
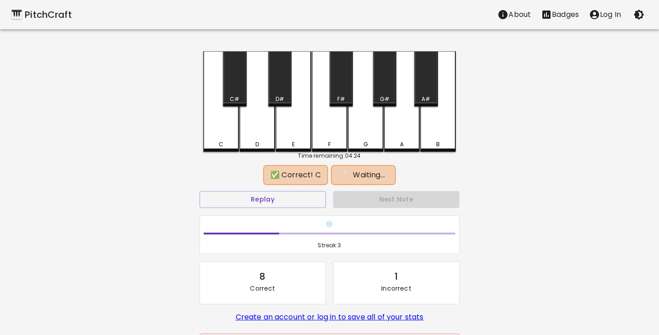
click at [295, 141] on div "E" at bounding box center [293, 144] width 34 height 8
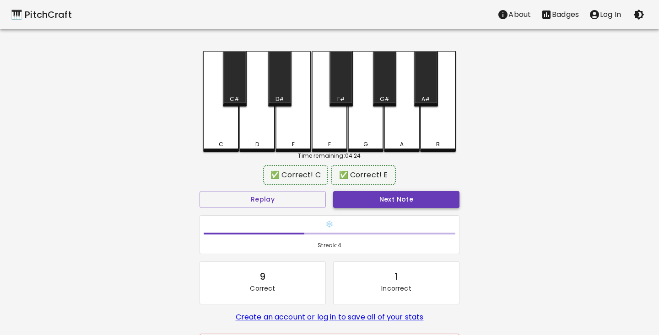
click at [396, 197] on button "Next Note" at bounding box center [396, 199] width 126 height 17
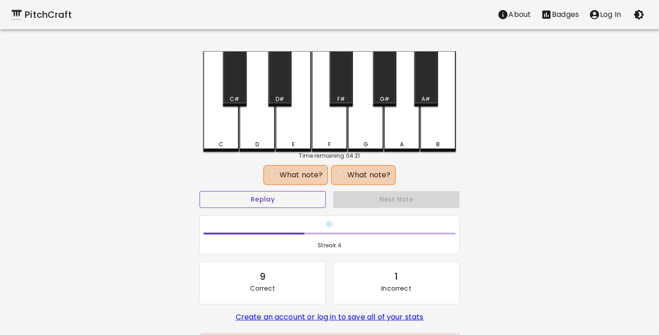
click at [270, 199] on button "Replay" at bounding box center [263, 199] width 126 height 17
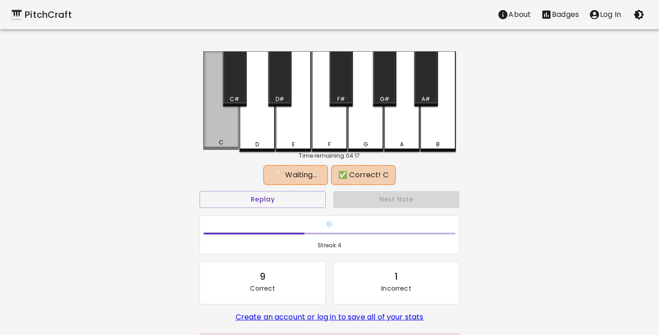
click at [227, 144] on div "C" at bounding box center [221, 143] width 34 height 8
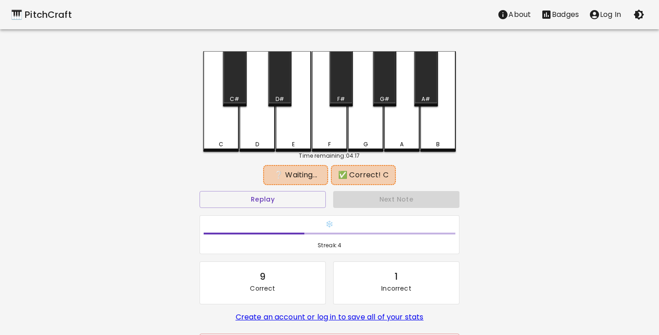
click at [278, 85] on div "D#" at bounding box center [279, 78] width 23 height 55
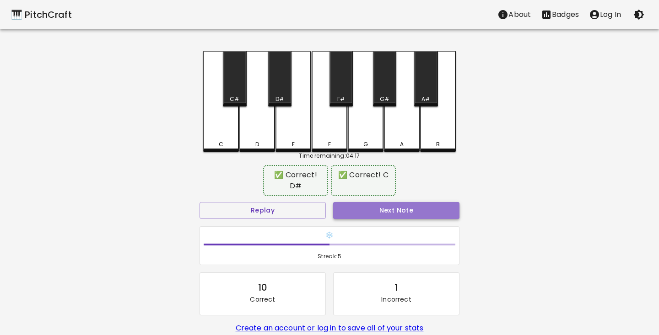
click at [412, 202] on button "Next Note" at bounding box center [396, 210] width 126 height 17
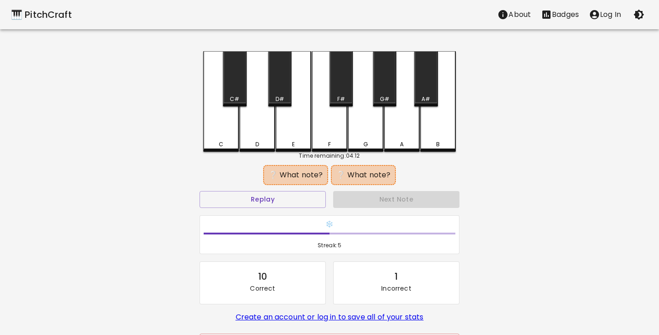
click at [242, 93] on div "C#" at bounding box center [234, 78] width 23 height 55
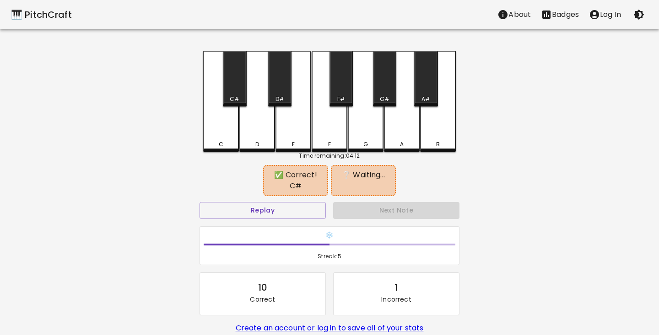
click at [278, 84] on div "D#" at bounding box center [279, 78] width 23 height 55
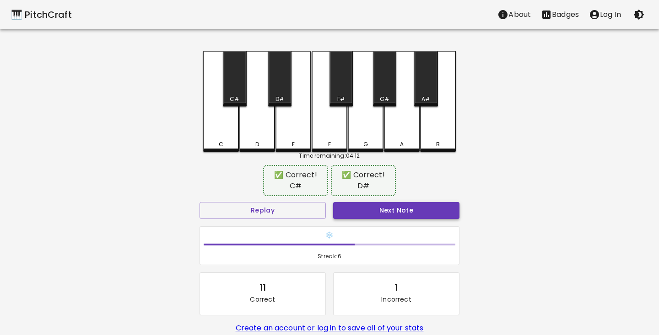
click at [389, 210] on button "Next Note" at bounding box center [396, 210] width 126 height 17
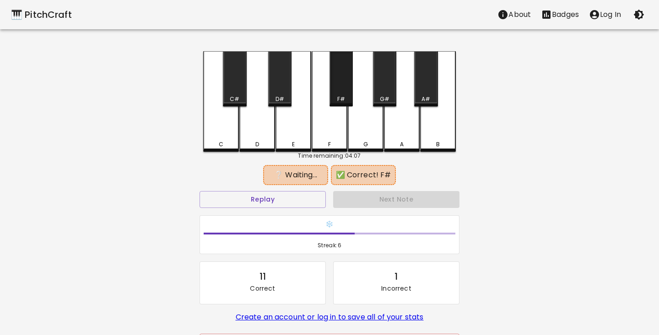
click at [339, 87] on div "F#" at bounding box center [340, 78] width 23 height 55
click at [442, 88] on div "B" at bounding box center [438, 101] width 36 height 101
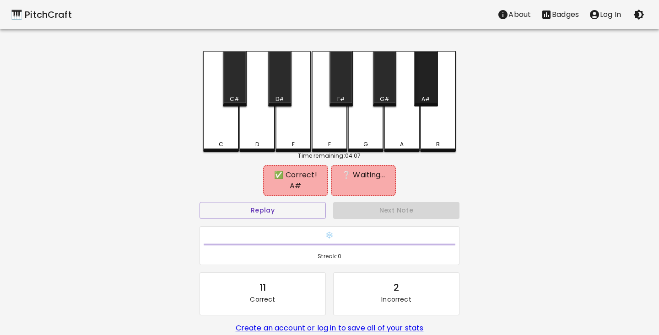
click at [427, 88] on div "A#" at bounding box center [425, 78] width 23 height 55
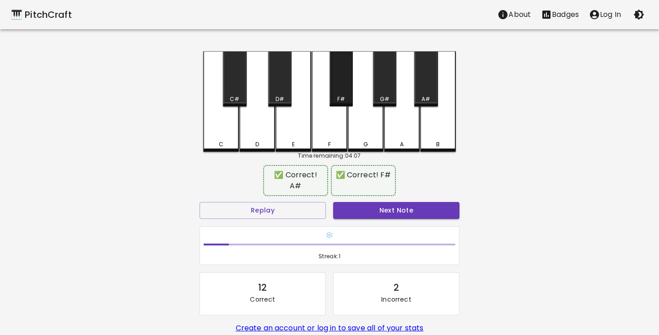
click at [338, 84] on div "F#" at bounding box center [340, 78] width 23 height 55
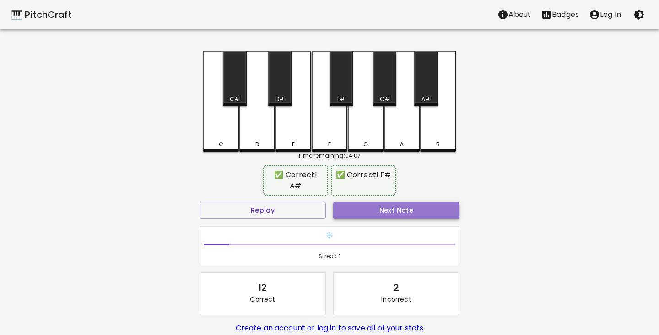
click at [389, 204] on button "Next Note" at bounding box center [396, 210] width 126 height 17
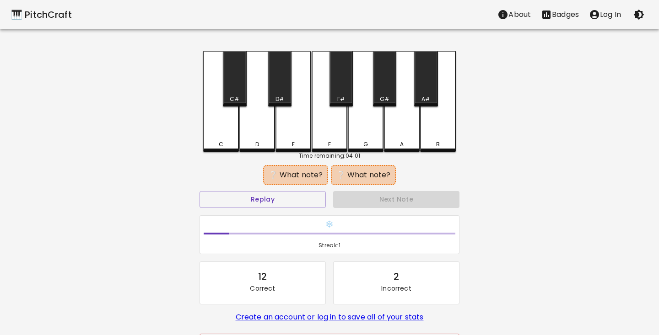
drag, startPoint x: 237, startPoint y: 91, endPoint x: 245, endPoint y: 92, distance: 8.4
click at [237, 90] on div "C#" at bounding box center [234, 78] width 23 height 55
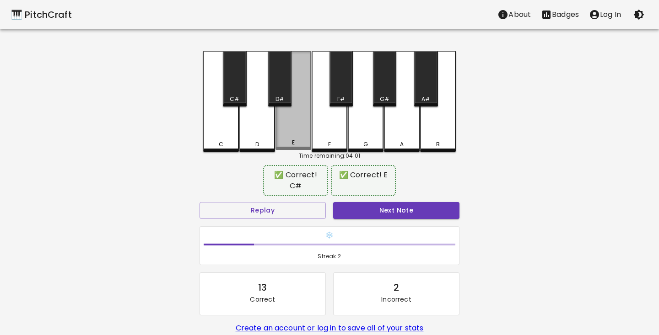
click at [289, 119] on div "E" at bounding box center [293, 100] width 36 height 99
click at [540, 167] on div "🎹 PitchCraft About Badges Log In C C# D D# E F F# G G# A A# B Time remaining: 0…" at bounding box center [329, 187] width 659 height 375
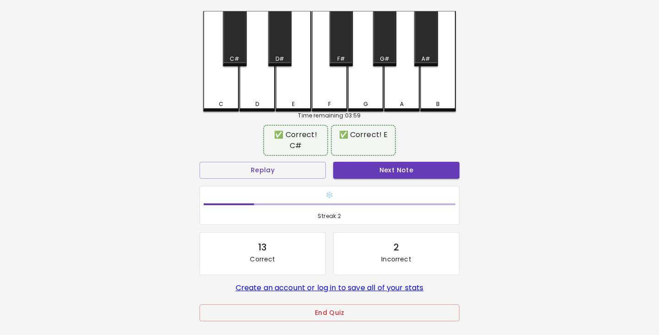
scroll to position [80, 0]
